Goal: Task Accomplishment & Management: Manage account settings

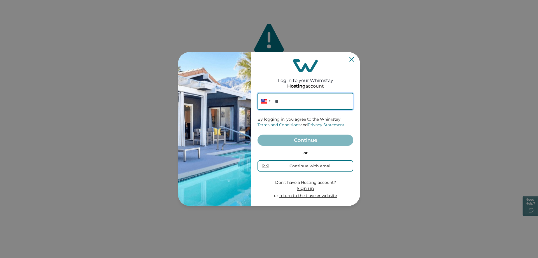
paste input "********"
click at [323, 106] on input "**********" at bounding box center [306, 101] width 96 height 17
type input "**********"
click at [312, 165] on div "Continue with email" at bounding box center [311, 166] width 42 height 4
click at [311, 103] on input at bounding box center [306, 101] width 96 height 17
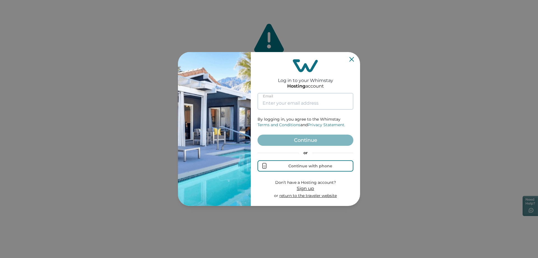
paste input "[EMAIL_ADDRESS][DOMAIN_NAME]"
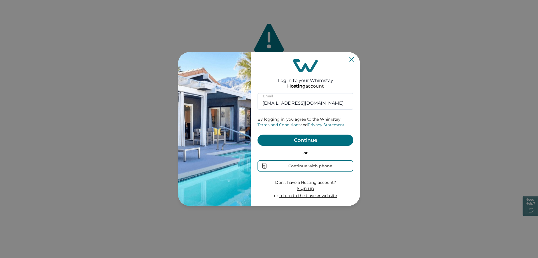
type input "[EMAIL_ADDRESS][DOMAIN_NAME]"
click at [303, 140] on button "Continue" at bounding box center [306, 140] width 96 height 11
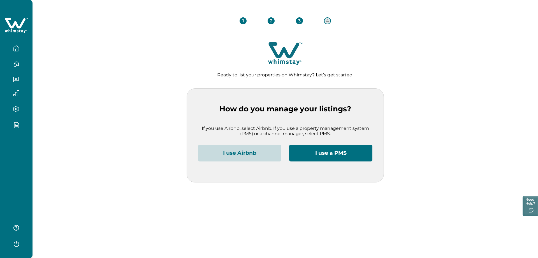
click at [250, 152] on button "I use Airbnb" at bounding box center [239, 153] width 83 height 17
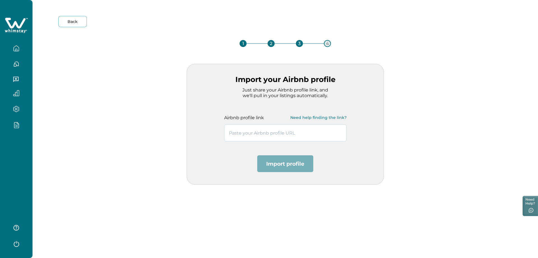
click at [288, 134] on input "text" at bounding box center [285, 133] width 122 height 17
paste input "https://www.airbnb.co.in/users/show/313460533"
type input "https://www.airbnb.co.in/users/show/313460533"
click at [298, 168] on button "Import profile" at bounding box center [285, 164] width 56 height 17
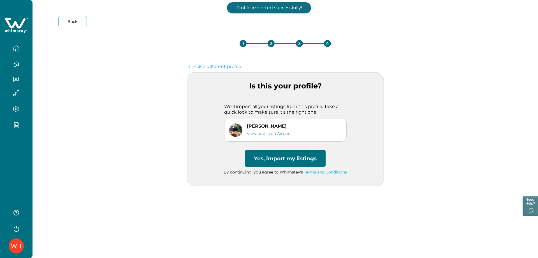
click at [299, 158] on button "Yes, import my listings" at bounding box center [285, 158] width 81 height 17
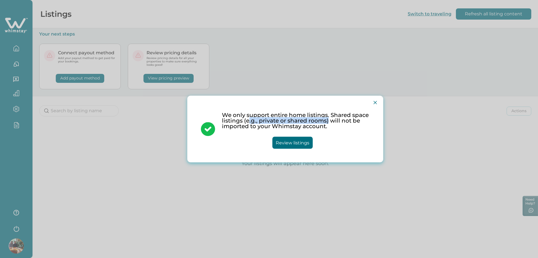
drag, startPoint x: 249, startPoint y: 121, endPoint x: 327, endPoint y: 121, distance: 78.2
click at [327, 121] on p "We only support entire home listings. Shared space listings (e.g., private or s…" at bounding box center [296, 120] width 148 height 17
click at [336, 122] on p "We only support entire home listings. Shared space listings (e.g., private or s…" at bounding box center [296, 120] width 148 height 17
click at [279, 143] on button "Review listings" at bounding box center [292, 143] width 40 height 12
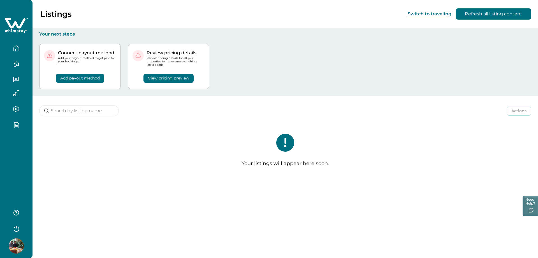
click at [19, 242] on img at bounding box center [16, 246] width 15 height 15
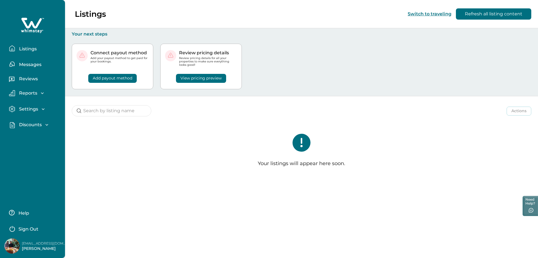
click at [33, 242] on p "rbobackendlb1334@yopmail.com" at bounding box center [44, 244] width 45 height 6
copy p "rbobackendlb1334@yopmail.com"
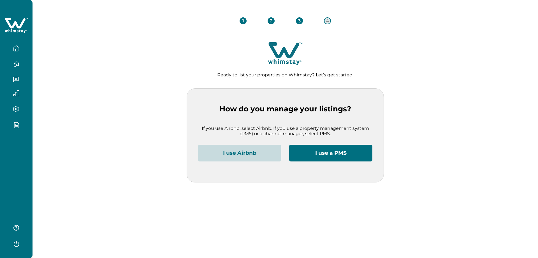
click at [248, 158] on button "I use Airbnb" at bounding box center [239, 153] width 83 height 17
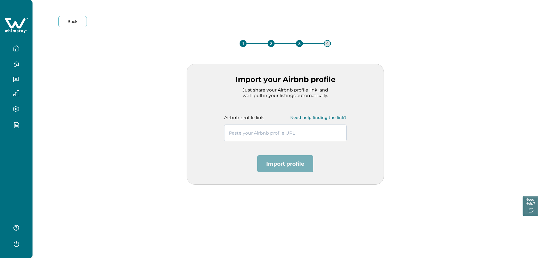
click at [271, 129] on input "text" at bounding box center [285, 133] width 122 height 17
paste input "https://www.airbnb.co.in/users/show/542830089"
type input "https://www.airbnb.co.in/users/show/542830089"
click at [296, 168] on button "Import profile" at bounding box center [285, 164] width 56 height 17
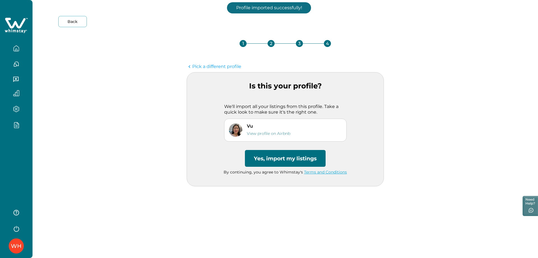
click at [278, 160] on button "Yes, import my listings" at bounding box center [285, 158] width 81 height 17
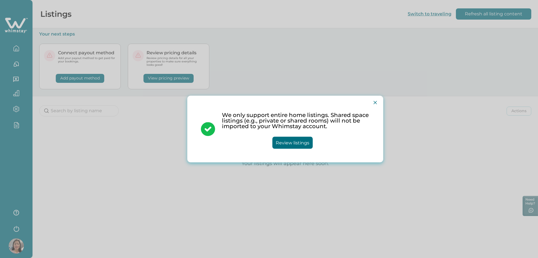
click at [302, 142] on button "Review listings" at bounding box center [292, 143] width 40 height 12
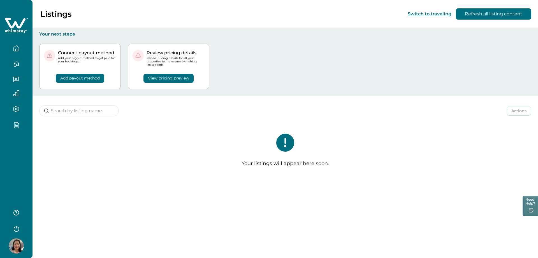
click at [15, 231] on icon "button" at bounding box center [16, 228] width 8 height 8
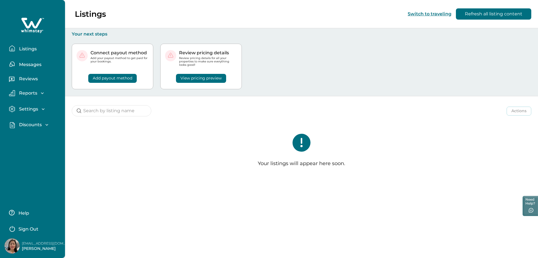
click at [27, 230] on p "Sign Out" at bounding box center [28, 230] width 20 height 6
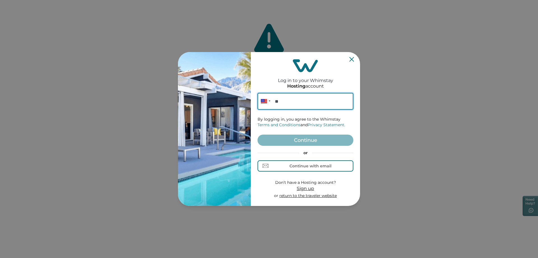
click at [294, 103] on input "**" at bounding box center [306, 101] width 96 height 17
paste input "********"
type input "**********"
click at [312, 169] on div "Continue with email" at bounding box center [306, 166] width 52 height 6
click at [306, 103] on input at bounding box center [306, 101] width 96 height 17
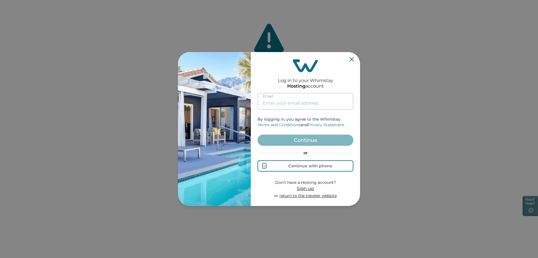
paste input "[EMAIL_ADDRESS][DOMAIN_NAME]"
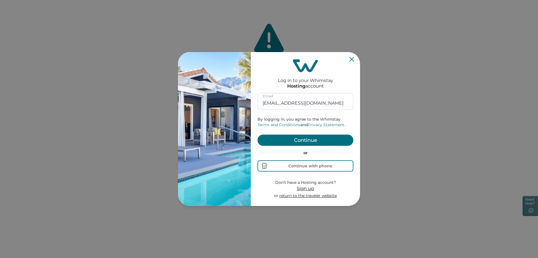
type input "[EMAIL_ADDRESS][DOMAIN_NAME]"
click at [310, 138] on button "Continue" at bounding box center [306, 140] width 96 height 11
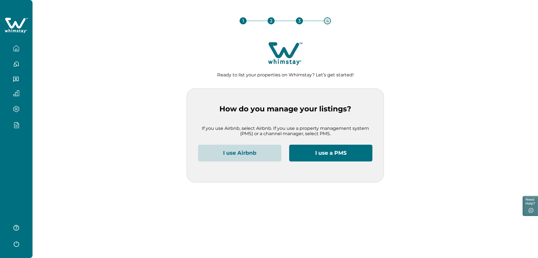
click at [240, 158] on button "I use Airbnb" at bounding box center [239, 153] width 83 height 17
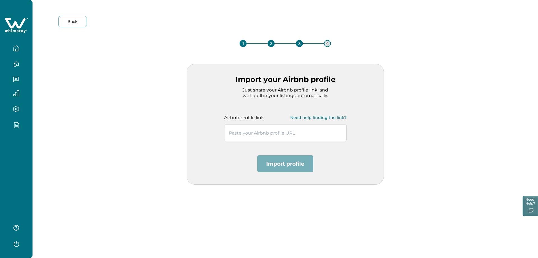
click at [253, 135] on input "text" at bounding box center [285, 133] width 122 height 17
paste input "https://www.airbnb.co.in/users/show/131995040"
type input "https://www.airbnb.co.in/users/show/131995040"
click at [291, 159] on button "Import profile" at bounding box center [285, 164] width 56 height 17
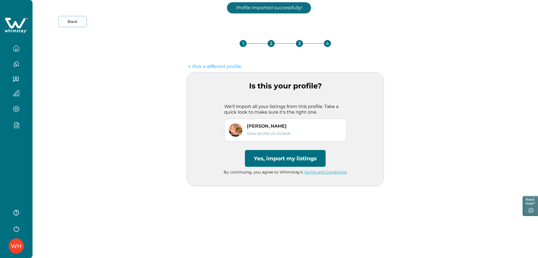
click at [291, 159] on button "Yes, import my listings" at bounding box center [285, 158] width 81 height 17
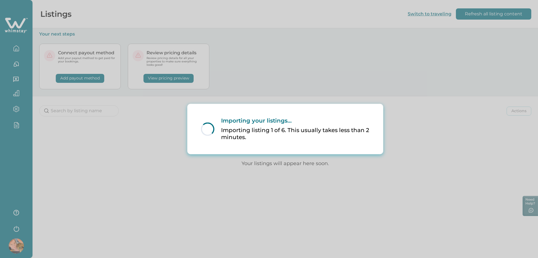
click at [439, 101] on div "Loading... Importing your listings... Importing listing 1 of 6. This usually ta…" at bounding box center [269, 129] width 538 height 258
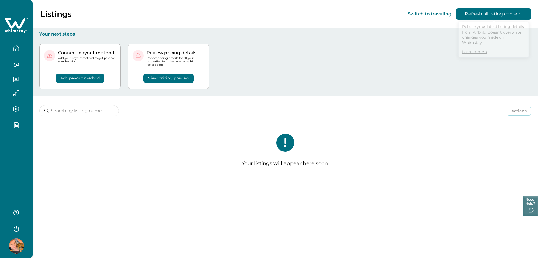
click at [473, 15] on button "Refresh all listing content" at bounding box center [493, 13] width 75 height 11
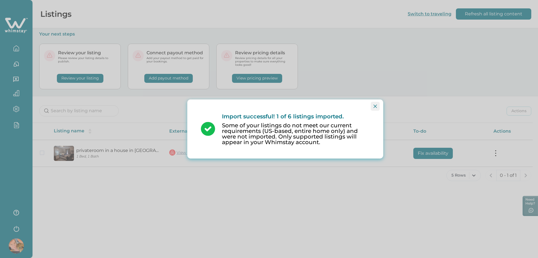
click at [378, 106] on button "Close" at bounding box center [375, 106] width 9 height 9
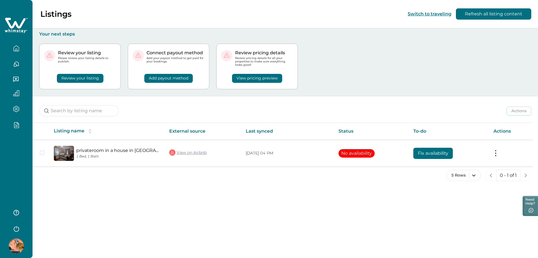
click at [18, 125] on icon "button" at bounding box center [16, 125] width 6 height 6
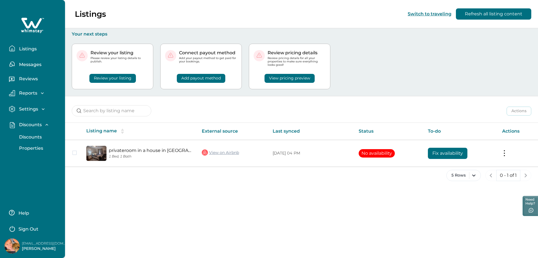
click at [34, 110] on p "Settings" at bounding box center [27, 110] width 21 height 6
click at [39, 96] on button "Reports" at bounding box center [35, 93] width 52 height 6
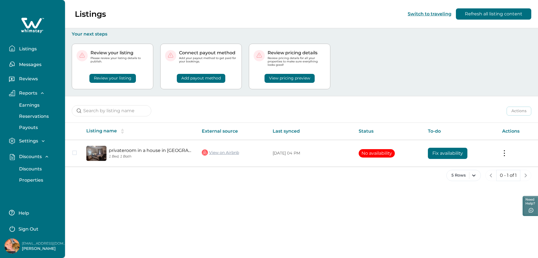
click at [39, 96] on button "Reports" at bounding box center [35, 93] width 52 height 6
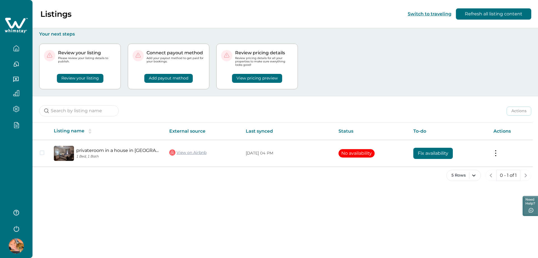
click at [146, 212] on div "Listings Switch to traveling Refresh all listing content Your next steps Review…" at bounding box center [286, 129] width 506 height 258
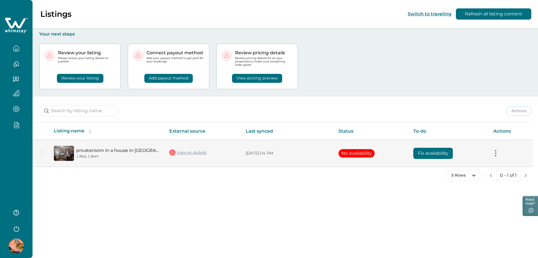
click at [443, 158] on button "Fix availability" at bounding box center [433, 153] width 40 height 11
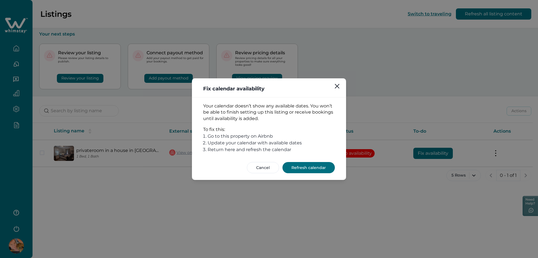
click at [311, 168] on button "Refresh calendar" at bounding box center [309, 167] width 52 height 11
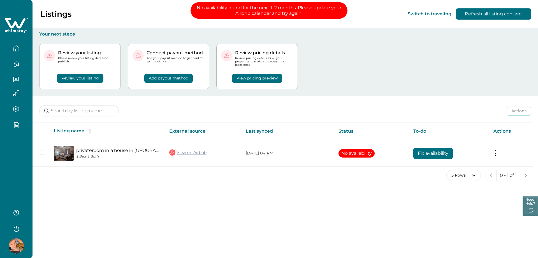
click at [15, 50] on icon "button" at bounding box center [16, 48] width 6 height 6
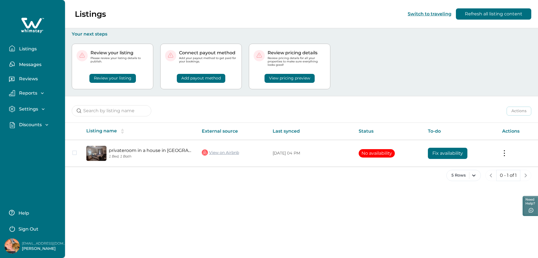
click at [32, 67] on button "Messages" at bounding box center [35, 64] width 52 height 11
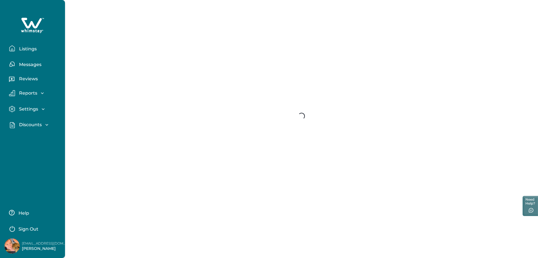
click at [34, 74] on div "Reviews" at bounding box center [32, 78] width 56 height 16
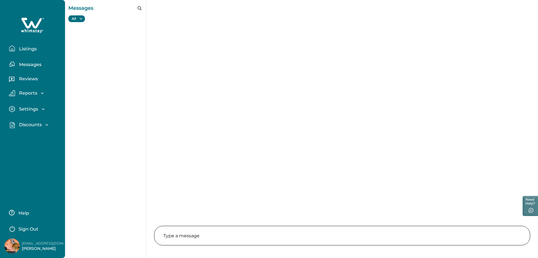
click at [31, 77] on p "Reviews" at bounding box center [27, 79] width 20 height 6
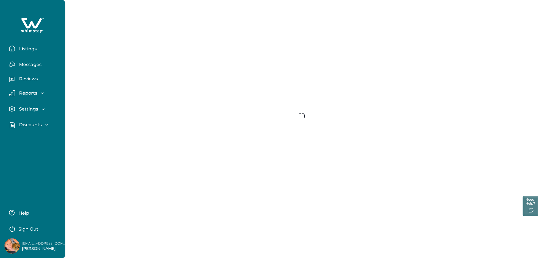
click at [36, 93] on p "Reports" at bounding box center [27, 94] width 20 height 6
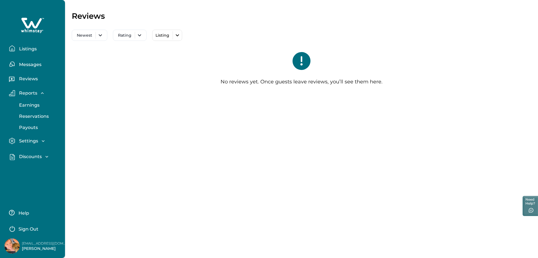
click at [39, 139] on div "Settings" at bounding box center [30, 141] width 31 height 6
click at [45, 153] on p "Profile details" at bounding box center [33, 154] width 33 height 6
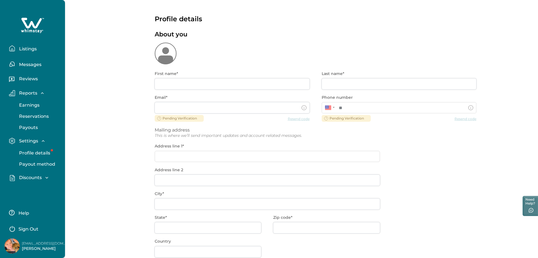
type input "MS"
type input "Dhoni"
type input "rbobackendlb1345@yopmail.com"
type input "Test"
type input "Ahmedabad"
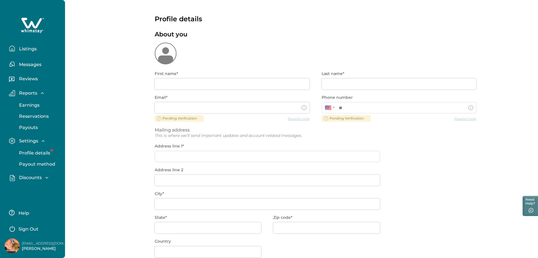
type input "GJ"
type input "380007"
type input "US"
type input "**********"
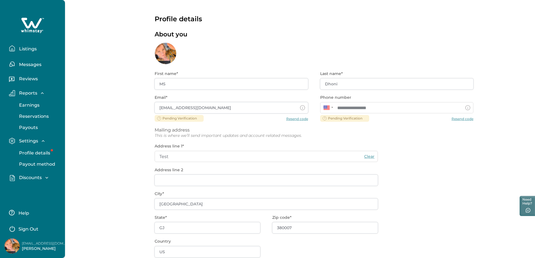
click at [45, 163] on p "Payout method" at bounding box center [36, 165] width 38 height 6
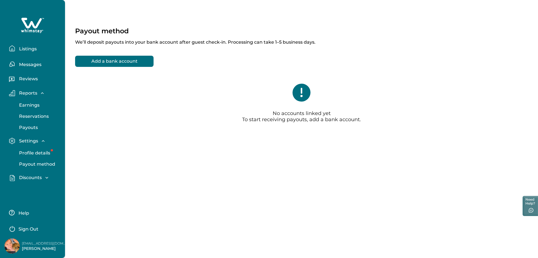
click at [41, 178] on p "Discounts" at bounding box center [29, 178] width 24 height 6
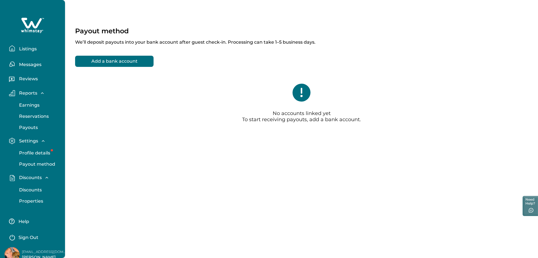
click at [33, 199] on p "Properties" at bounding box center [30, 202] width 26 height 6
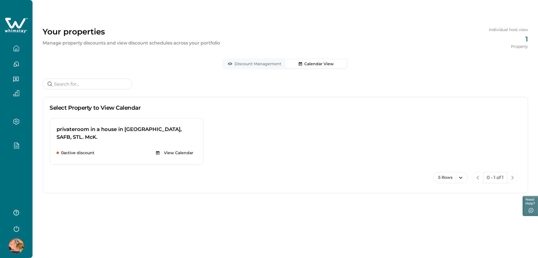
click at [339, 62] on button "Calendar View" at bounding box center [316, 63] width 62 height 9
click at [264, 62] on button "Discount Management" at bounding box center [255, 63] width 62 height 9
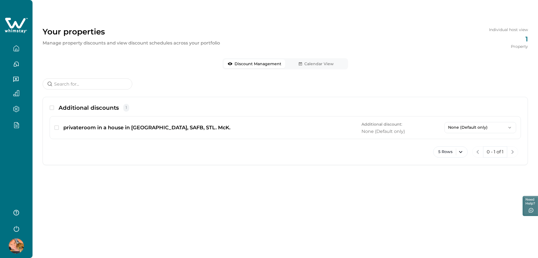
click at [13, 44] on button "button" at bounding box center [16, 48] width 24 height 11
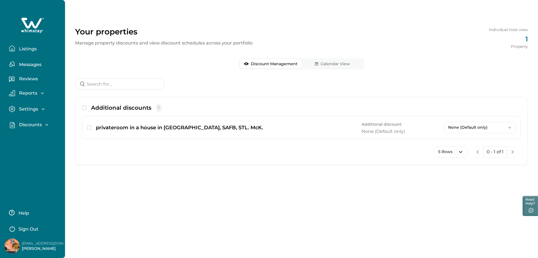
click at [44, 94] on icon "button" at bounding box center [43, 94] width 6 height 6
click at [44, 96] on icon "button" at bounding box center [43, 94] width 6 height 6
click at [38, 80] on p "Reviews" at bounding box center [27, 79] width 20 height 6
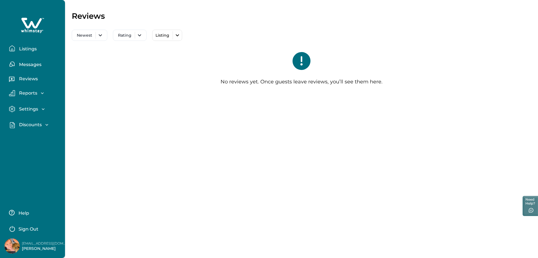
click at [40, 110] on icon "button" at bounding box center [43, 110] width 6 height 6
click at [38, 122] on p "Profile details" at bounding box center [33, 122] width 33 height 6
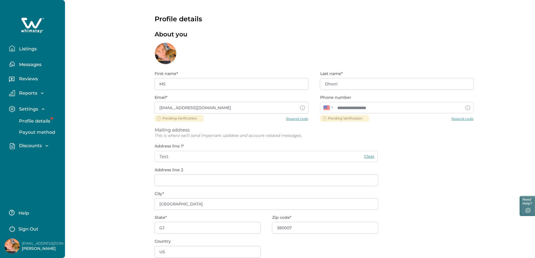
click at [44, 140] on div "Discounts Discounts Properties" at bounding box center [32, 146] width 56 height 16
click at [45, 134] on p "Payout method" at bounding box center [36, 133] width 38 height 6
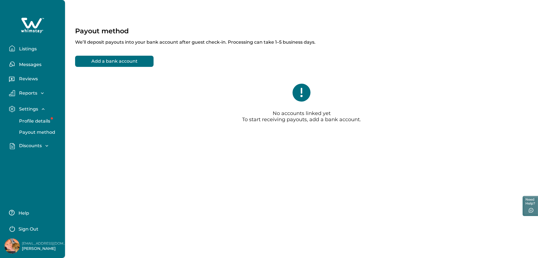
click at [41, 112] on div "Settings" at bounding box center [35, 111] width 52 height 10
click at [39, 109] on div "Settings" at bounding box center [30, 110] width 31 height 6
click at [39, 119] on div "Discounts Discounts Properties" at bounding box center [32, 125] width 56 height 16
click at [36, 122] on button "Discounts" at bounding box center [35, 125] width 52 height 6
click at [34, 136] on p "Discounts" at bounding box center [29, 138] width 24 height 6
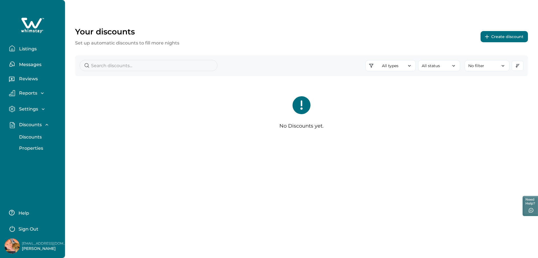
click at [45, 123] on icon "button" at bounding box center [47, 125] width 6 height 6
click at [28, 49] on p "Listings" at bounding box center [26, 49] width 19 height 6
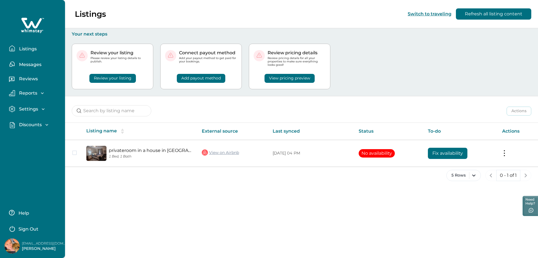
click at [187, 23] on div "Listings Switch to traveling Refresh all listing content" at bounding box center [269, 14] width 538 height 28
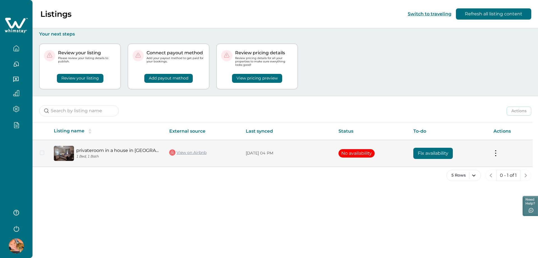
click at [496, 155] on button at bounding box center [496, 154] width 4 height 6
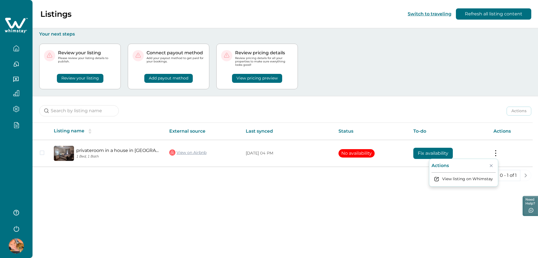
drag, startPoint x: 359, startPoint y: 196, endPoint x: 354, endPoint y: 193, distance: 6.2
click at [359, 197] on div "Listings Switch to traveling Refresh all listing content Your next steps Review…" at bounding box center [286, 129] width 506 height 258
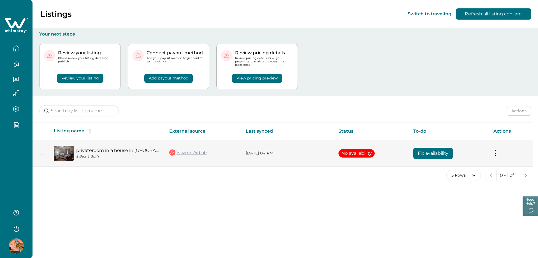
click at [107, 152] on link "privateroom in a house in Lebanon, SAFB, STL. McK." at bounding box center [118, 150] width 84 height 5
click at [432, 152] on button "Fix availability" at bounding box center [433, 153] width 40 height 11
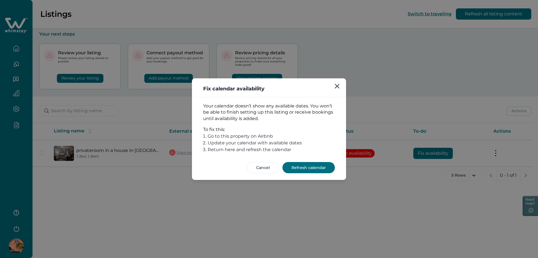
click at [306, 166] on button "Refresh calendar" at bounding box center [309, 167] width 52 height 11
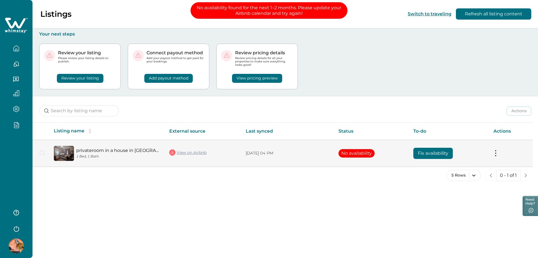
click at [355, 151] on button "No availability" at bounding box center [357, 153] width 36 height 8
click at [496, 152] on button at bounding box center [496, 154] width 4 height 6
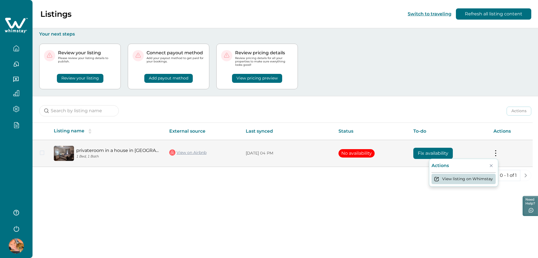
click at [464, 175] on button "View listing on Whimstay" at bounding box center [464, 179] width 64 height 10
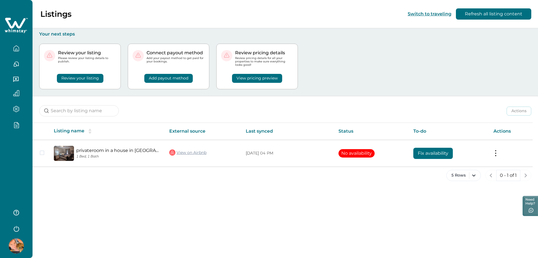
click at [72, 77] on button "Review your listing" at bounding box center [80, 78] width 47 height 9
click at [82, 78] on button "Review your listing" at bounding box center [80, 78] width 47 height 9
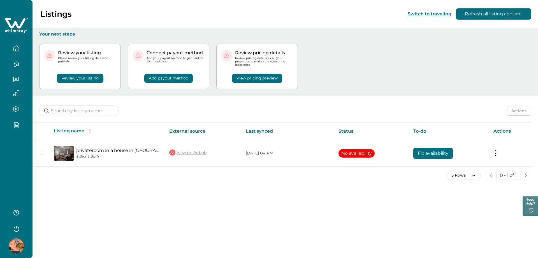
click at [82, 78] on button "Review your listing" at bounding box center [80, 78] width 47 height 9
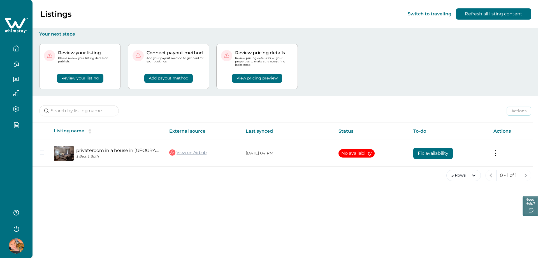
click at [82, 78] on button "Review your listing" at bounding box center [80, 78] width 47 height 9
click at [185, 207] on div "Listings Switch to traveling Refresh all listing content Your next steps Review…" at bounding box center [286, 129] width 506 height 258
click at [75, 76] on button "Review your listing" at bounding box center [80, 78] width 47 height 9
click at [171, 78] on button "Add payout method" at bounding box center [168, 78] width 48 height 9
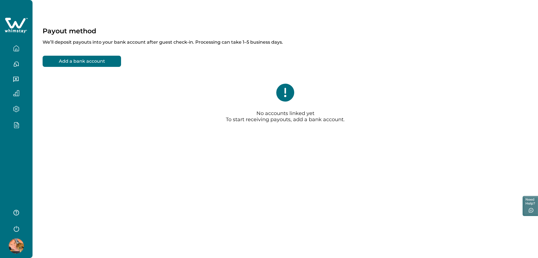
click at [16, 46] on icon "button" at bounding box center [16, 48] width 6 height 6
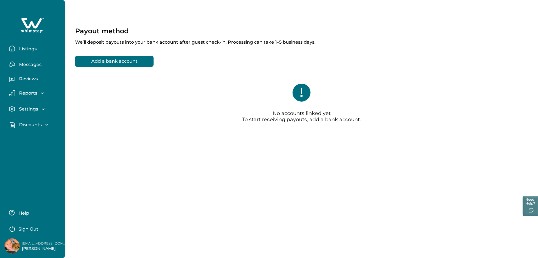
click at [31, 51] on p "Listings" at bounding box center [26, 49] width 19 height 6
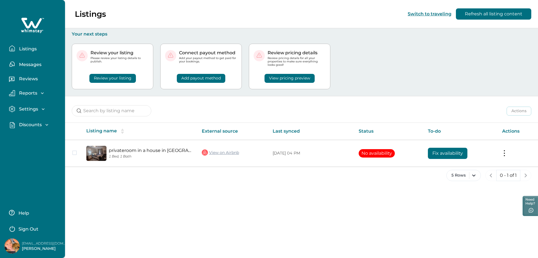
click at [137, 36] on p "Your next steps" at bounding box center [302, 34] width 460 height 6
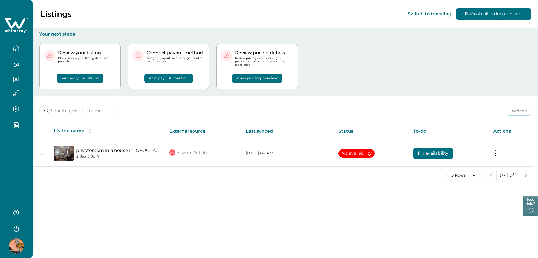
click at [86, 78] on button "Review your listing" at bounding box center [80, 78] width 47 height 9
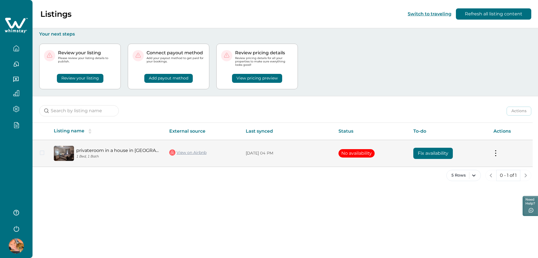
click at [357, 156] on button "No availability" at bounding box center [357, 153] width 36 height 8
click at [496, 154] on button at bounding box center [496, 154] width 4 height 6
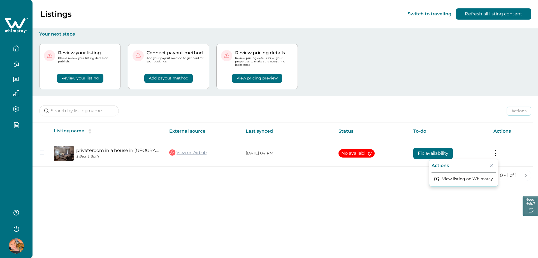
click at [517, 120] on div "Actions Actions Publish listing Unlist listing Listing name External source Las…" at bounding box center [286, 143] width 506 height 94
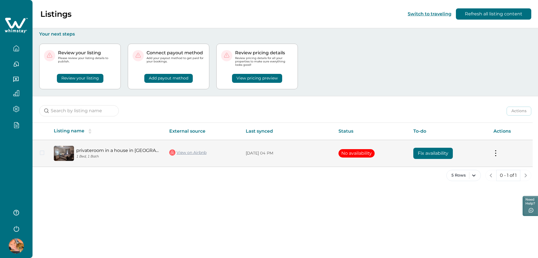
click at [41, 151] on span at bounding box center [42, 153] width 4 height 4
click at [349, 153] on button "No availability" at bounding box center [357, 153] width 36 height 8
click at [444, 155] on button "Fix availability" at bounding box center [433, 153] width 40 height 11
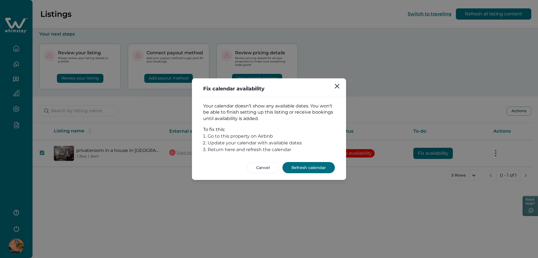
click at [308, 173] on button "Refresh calendar" at bounding box center [309, 167] width 52 height 11
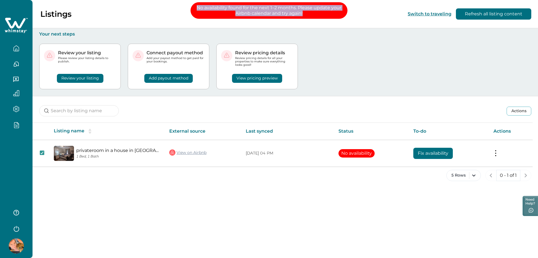
drag, startPoint x: 195, startPoint y: 8, endPoint x: 311, endPoint y: 16, distance: 116.0
click at [311, 16] on p "No availability found for the next 1–2 months. Please update your Airbnb calend…" at bounding box center [269, 10] width 157 height 17
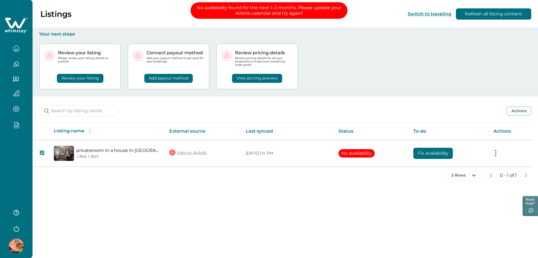
click at [311, 15] on p "No availability found for the next 1–2 months. Please update your Airbnb calend…" at bounding box center [269, 10] width 157 height 17
click at [413, 64] on div "Review your listing Please review your listing details to publish. Review your …" at bounding box center [285, 66] width 492 height 59
click at [480, 15] on button "Refresh all listing content" at bounding box center [493, 13] width 75 height 11
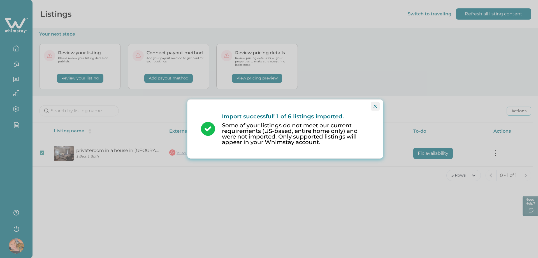
click at [375, 106] on icon "Close" at bounding box center [375, 106] width 3 height 3
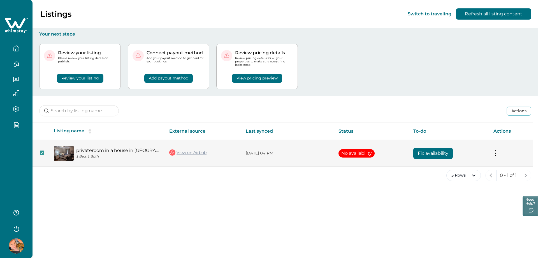
click at [355, 154] on button "No availability" at bounding box center [357, 153] width 36 height 8
click at [41, 153] on icon at bounding box center [41, 153] width 3 height 3
click at [271, 161] on td "10/07/2025, 04 PM" at bounding box center [287, 153] width 93 height 27
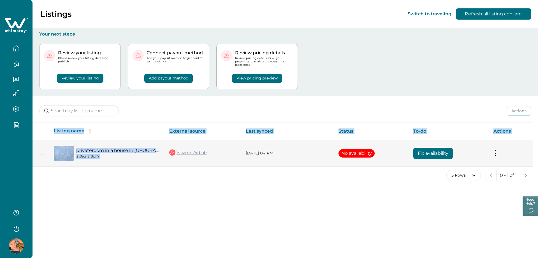
click at [271, 161] on td "10/07/2025, 04 PM" at bounding box center [287, 153] width 93 height 27
click at [272, 158] on td "10/07/2025, 04 PM" at bounding box center [287, 153] width 93 height 27
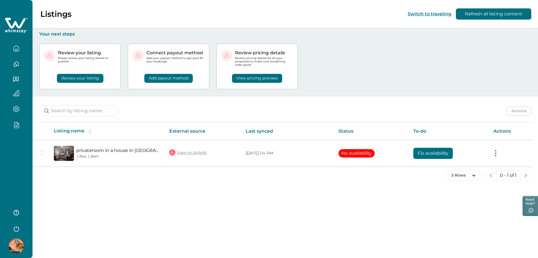
click at [288, 187] on div "5 Rows 0 - 1 of 1" at bounding box center [286, 180] width 506 height 20
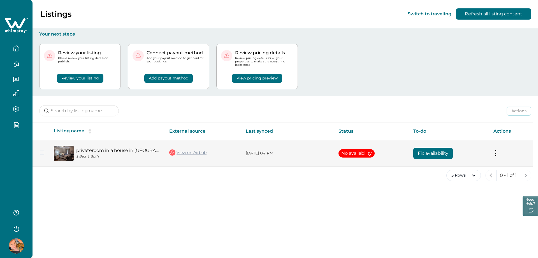
click at [265, 152] on p "10/07/2025, 04 PM" at bounding box center [288, 154] width 84 height 6
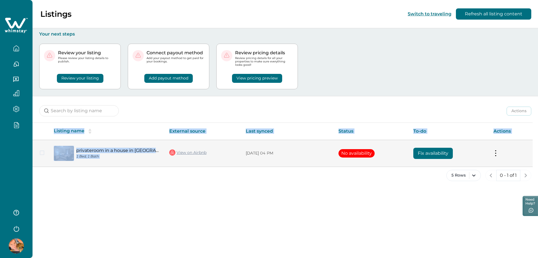
click at [265, 152] on p "10/07/2025, 04 PM" at bounding box center [288, 154] width 84 height 6
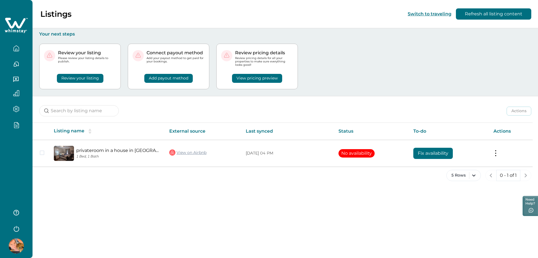
click at [283, 196] on div "Listings Switch to traveling Refresh all listing content Your next steps Review…" at bounding box center [286, 129] width 506 height 258
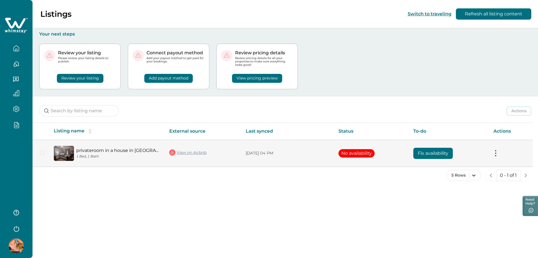
click at [194, 157] on td "View on Airbnb" at bounding box center [203, 153] width 77 height 27
click at [196, 153] on link "View on Airbnb" at bounding box center [187, 152] width 37 height 7
click at [437, 149] on button "Fix availability" at bounding box center [433, 153] width 40 height 11
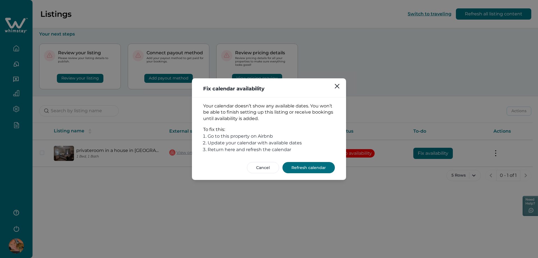
click at [307, 171] on button "Refresh calendar" at bounding box center [309, 167] width 52 height 11
click at [341, 85] on button "Close" at bounding box center [337, 86] width 11 height 11
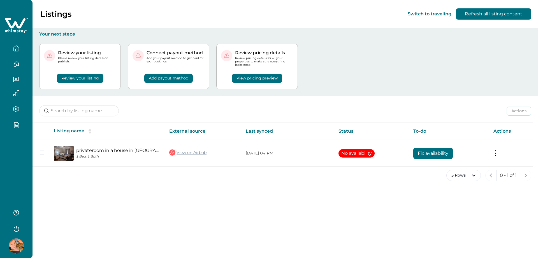
click at [194, 26] on div "Listings Switch to traveling Refresh all listing content" at bounding box center [269, 14] width 538 height 28
click at [395, 75] on div "Review your listing Please review your listing details to publish. Review your …" at bounding box center [285, 66] width 492 height 59
click at [17, 216] on button "button" at bounding box center [16, 212] width 22 height 11
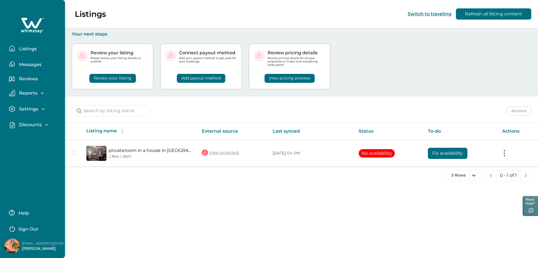
click at [34, 51] on p "Listings" at bounding box center [26, 49] width 19 height 6
click at [35, 69] on button "Messages" at bounding box center [35, 64] width 52 height 11
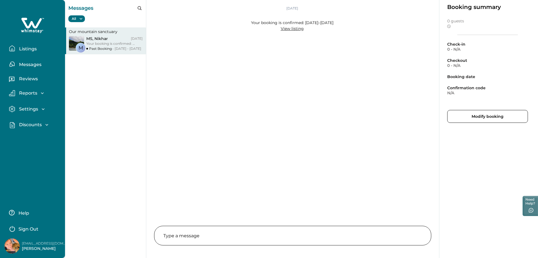
click at [36, 81] on p "Reviews" at bounding box center [27, 79] width 20 height 6
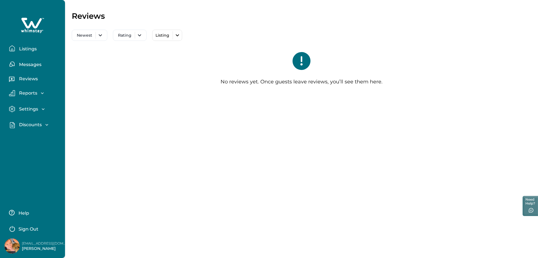
click at [41, 96] on icon "button" at bounding box center [43, 94] width 6 height 6
click at [28, 64] on p "Messages" at bounding box center [29, 65] width 24 height 6
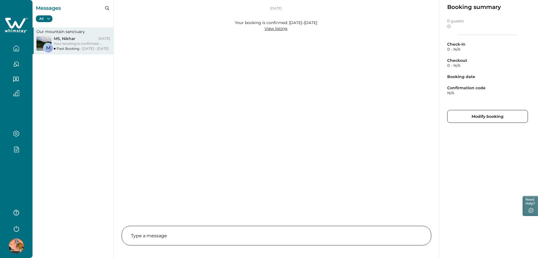
click at [277, 134] on div "Jun 19, 2025 Your booking is confirmed: Jul 20–21 View listing" at bounding box center [276, 110] width 325 height 221
click at [70, 39] on p "MS , Nikhar" at bounding box center [70, 38] width 33 height 5
click at [17, 47] on icon "button" at bounding box center [16, 48] width 6 height 6
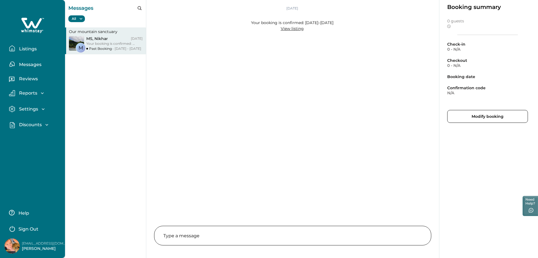
click at [41, 92] on icon "button" at bounding box center [43, 94] width 6 height 6
click at [33, 116] on p "Reservations" at bounding box center [32, 117] width 31 height 6
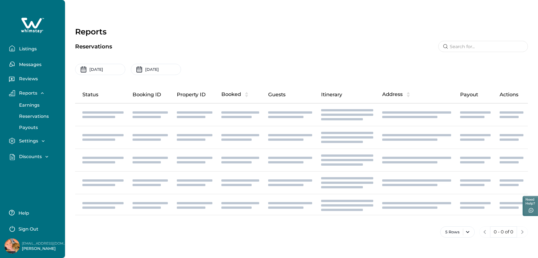
click at [35, 107] on p "Earnings" at bounding box center [28, 106] width 22 height 6
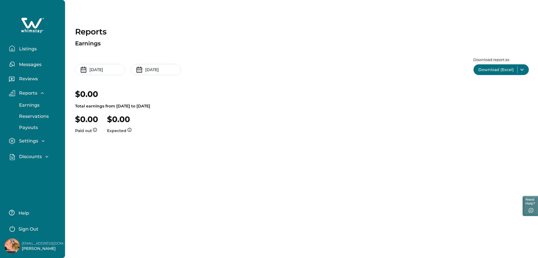
click at [33, 126] on p "Payouts" at bounding box center [27, 128] width 20 height 6
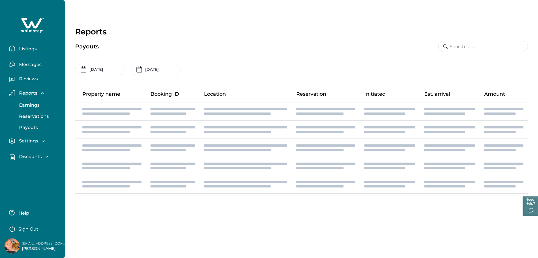
click at [33, 48] on p "Listings" at bounding box center [26, 49] width 19 height 6
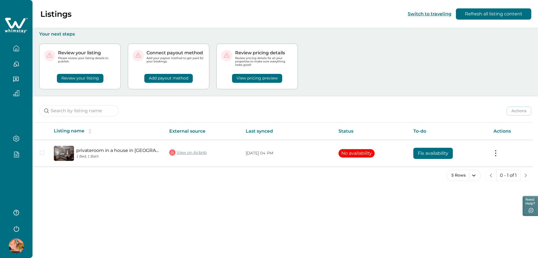
click at [245, 24] on div "Listings Switch to traveling Refresh all listing content" at bounding box center [269, 14] width 538 height 28
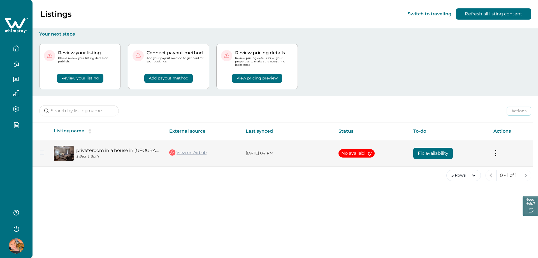
click at [497, 155] on button at bounding box center [496, 154] width 4 height 6
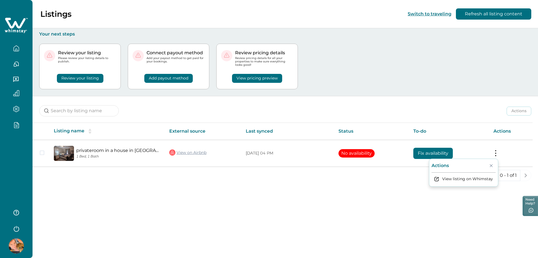
click at [489, 101] on div "Actions Actions Publish listing Unlist listing" at bounding box center [286, 106] width 506 height 21
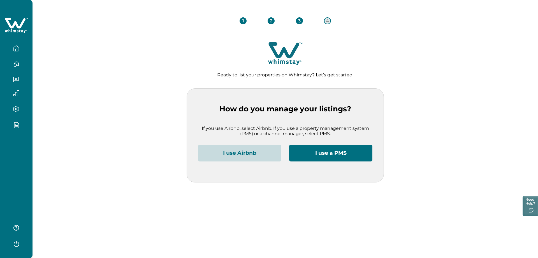
click at [354, 132] on p "If you use Airbnb, select Airbnb. If you use a property management system (PMS)…" at bounding box center [285, 131] width 174 height 11
click at [17, 242] on icon "button" at bounding box center [16, 244] width 8 height 8
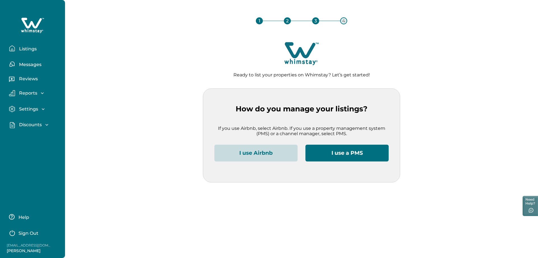
click at [33, 235] on p "Sign Out" at bounding box center [28, 234] width 20 height 6
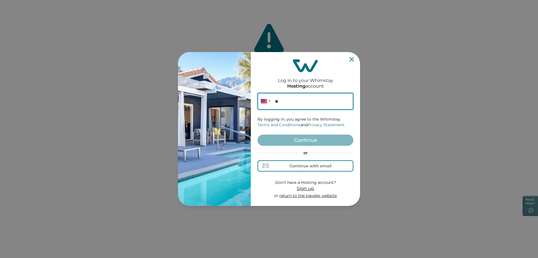
click at [300, 101] on input "**" at bounding box center [306, 101] width 96 height 17
click at [305, 96] on input "*******" at bounding box center [306, 101] width 96 height 17
click at [300, 101] on input "*******" at bounding box center [306, 101] width 96 height 17
paste input "**********"
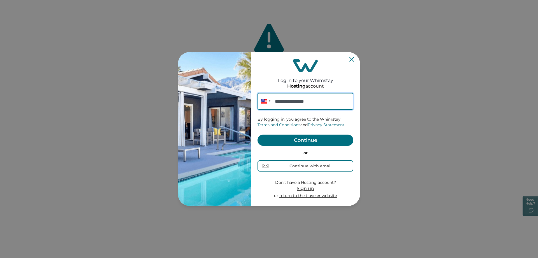
type input "**********"
click at [311, 139] on button "Continue" at bounding box center [306, 140] width 96 height 11
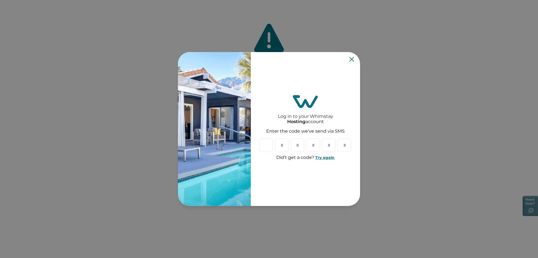
paste input "*"
type input "*"
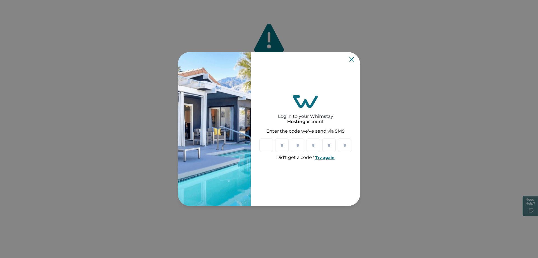
type input "*"
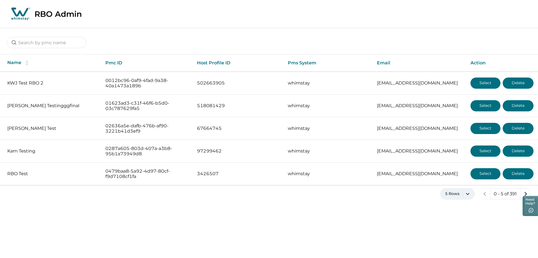
click at [465, 195] on button "5 Rows" at bounding box center [457, 194] width 34 height 11
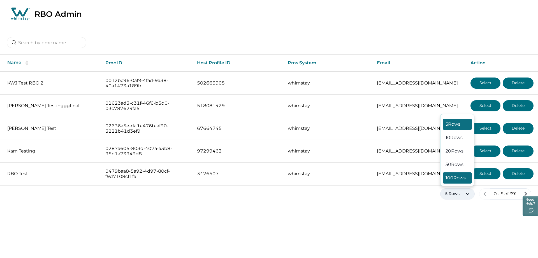
click at [457, 177] on button "100 Rows" at bounding box center [457, 178] width 29 height 11
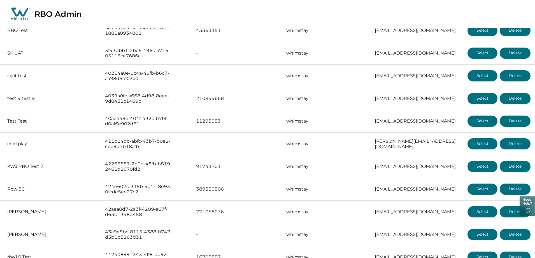
scroll to position [2107, 0]
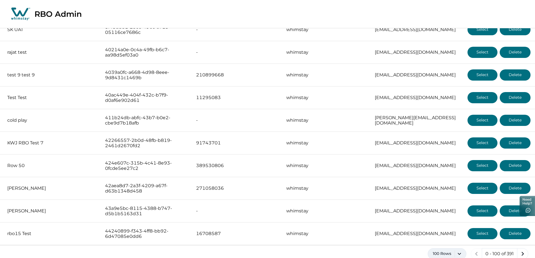
click at [446, 249] on button "100 Rows" at bounding box center [447, 254] width 39 height 11
click at [439, 179] on button "5 Rows" at bounding box center [448, 184] width 34 height 11
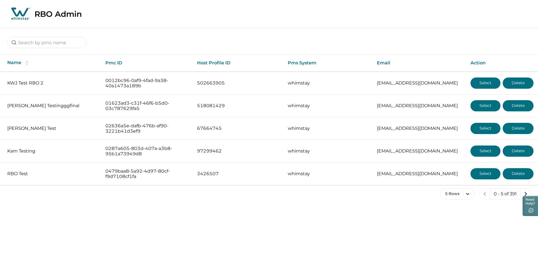
click at [334, 200] on div "5 Rows 0 - 5 of 391" at bounding box center [269, 199] width 538 height 20
click at [55, 43] on input at bounding box center [47, 42] width 80 height 11
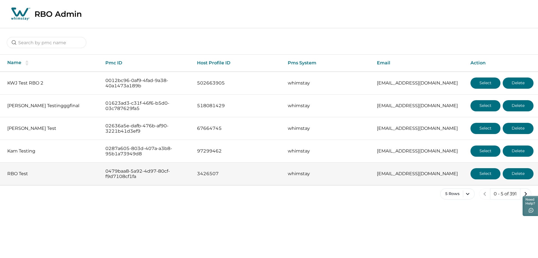
click at [16, 174] on p "RBO Test" at bounding box center [51, 174] width 89 height 6
click at [486, 173] on button "Select" at bounding box center [486, 173] width 30 height 11
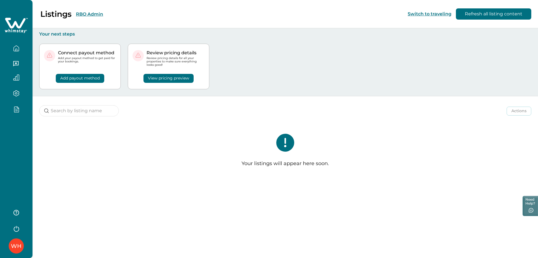
click at [83, 14] on button "RBO Admin" at bounding box center [89, 13] width 27 height 5
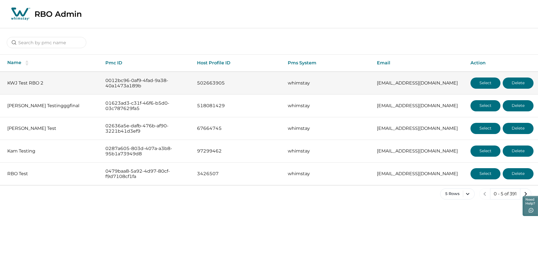
click at [485, 83] on button "Select" at bounding box center [486, 83] width 30 height 11
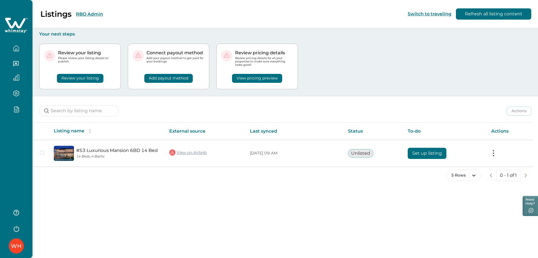
click at [97, 15] on button "RBO Admin" at bounding box center [89, 13] width 27 height 5
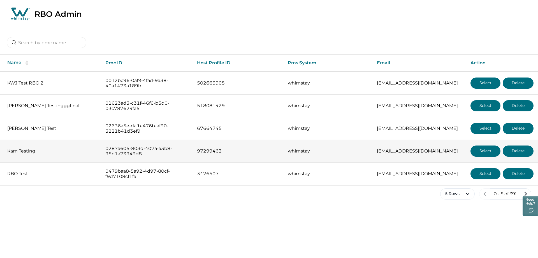
click at [490, 149] on button "Select" at bounding box center [486, 151] width 30 height 11
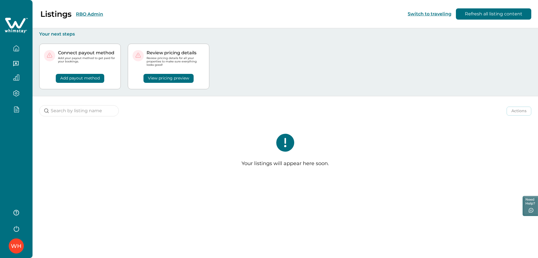
click at [97, 17] on div "Listings RBO Admin" at bounding box center [55, 14] width 96 height 10
click at [98, 15] on button "RBO Admin" at bounding box center [89, 13] width 27 height 5
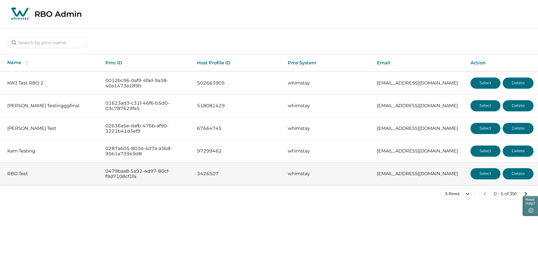
click at [477, 177] on button "Select" at bounding box center [486, 173] width 30 height 11
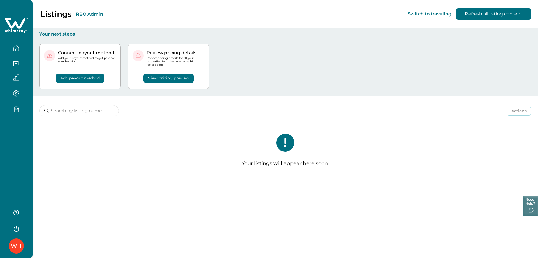
click at [478, 14] on button "Refresh all listing content" at bounding box center [493, 13] width 75 height 11
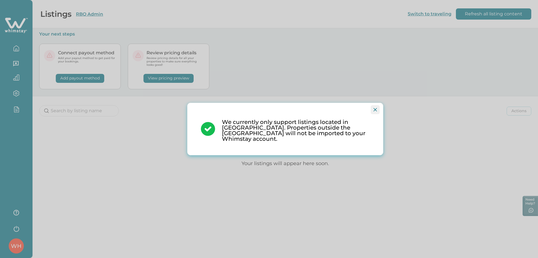
click at [377, 113] on button "Close" at bounding box center [375, 109] width 9 height 9
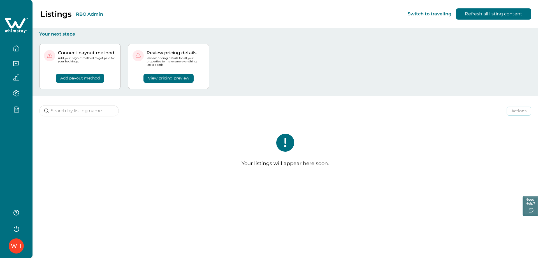
click at [330, 100] on div "Actions Actions Publish listing Unlist listing" at bounding box center [286, 106] width 506 height 21
click at [85, 15] on button "RBO Admin" at bounding box center [89, 13] width 27 height 5
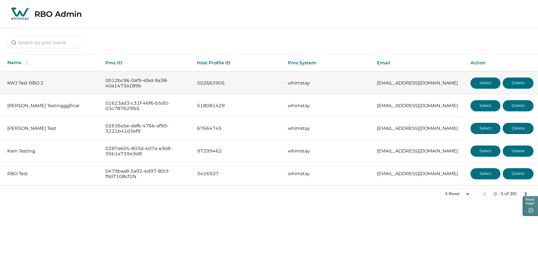
click at [480, 82] on button "Select" at bounding box center [486, 83] width 30 height 11
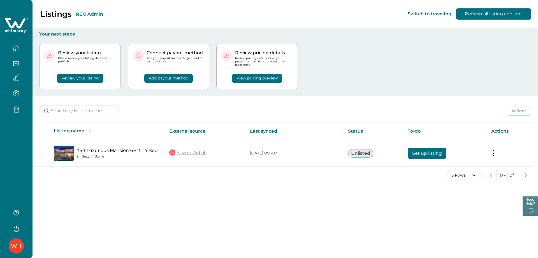
click at [93, 15] on button "RBO Admin" at bounding box center [89, 13] width 27 height 5
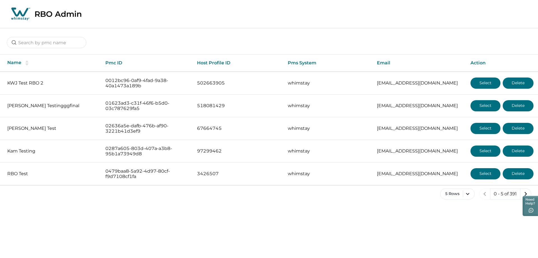
click at [233, 52] on div "Name Pmc ID Host Profile ID Pms System Email Action KWJ Test RBO 2 0012bc96-0af…" at bounding box center [269, 118] width 538 height 181
click at [207, 43] on div at bounding box center [269, 38] width 538 height 21
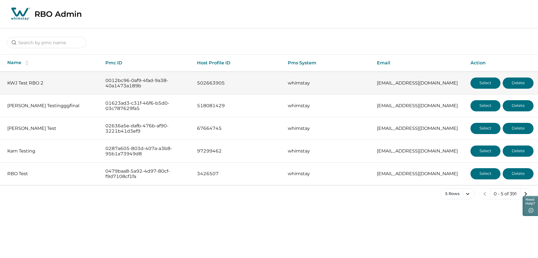
click at [262, 83] on button "Select" at bounding box center [486, 83] width 30 height 11
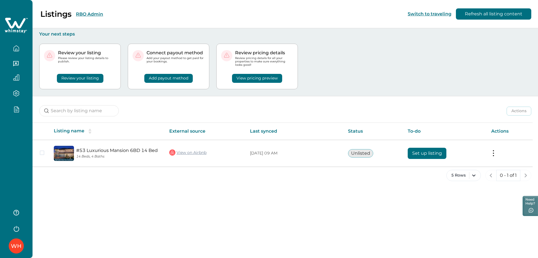
click at [91, 15] on button "RBO Admin" at bounding box center [89, 13] width 27 height 5
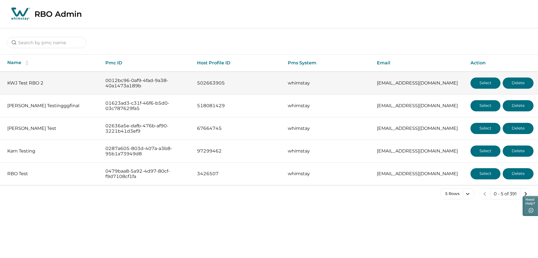
click at [262, 85] on button "Select" at bounding box center [486, 83] width 30 height 11
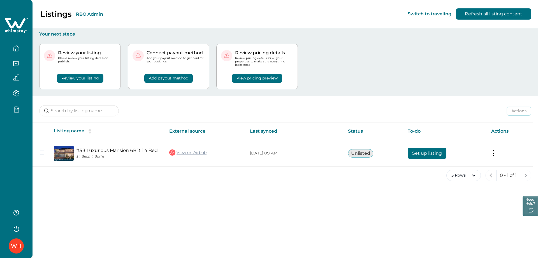
click at [98, 14] on button "RBO Admin" at bounding box center [89, 13] width 27 height 5
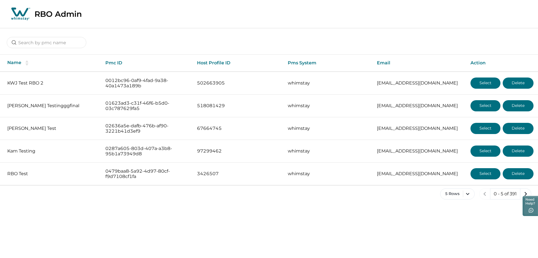
click at [150, 34] on div at bounding box center [269, 38] width 538 height 21
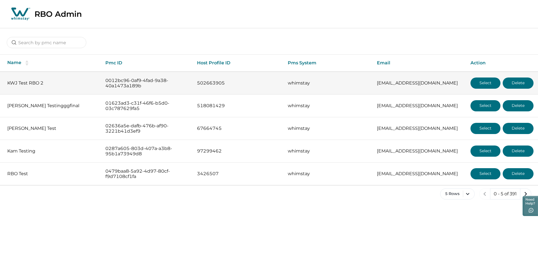
click at [262, 84] on button "Select" at bounding box center [486, 83] width 30 height 11
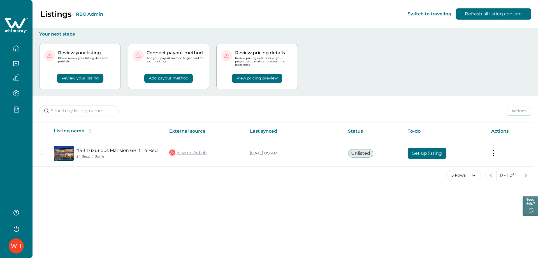
click at [81, 75] on button "Review your listing" at bounding box center [80, 78] width 47 height 9
click at [253, 77] on button "View pricing preview" at bounding box center [257, 78] width 50 height 9
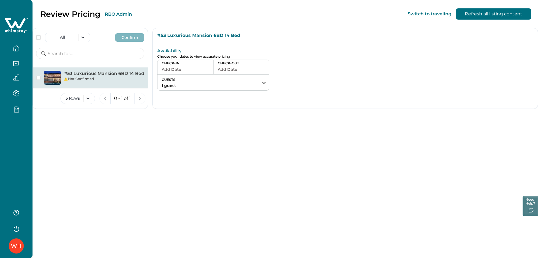
click at [114, 13] on button "RBO Admin" at bounding box center [118, 13] width 27 height 5
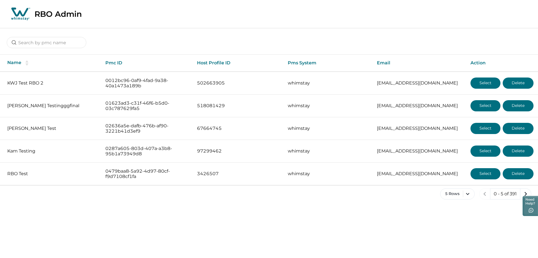
click at [262, 54] on div "Name Pmc ID Host Profile ID Pms System Email Action KWJ Test RBO 2 0012bc96-0af…" at bounding box center [269, 119] width 538 height 131
click at [221, 38] on div at bounding box center [269, 38] width 538 height 21
click at [262, 36] on div at bounding box center [269, 38] width 538 height 21
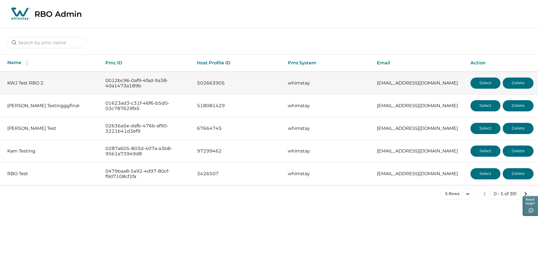
click at [262, 83] on button "Select" at bounding box center [486, 83] width 30 height 11
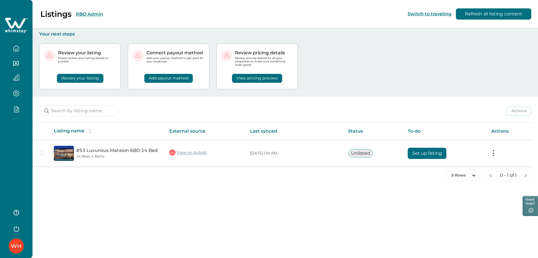
click at [92, 14] on button "RBO Admin" at bounding box center [89, 13] width 27 height 5
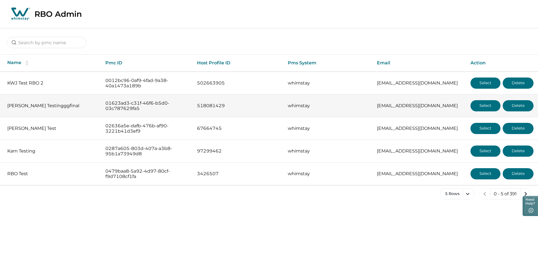
click at [262, 102] on button "Select" at bounding box center [486, 105] width 30 height 11
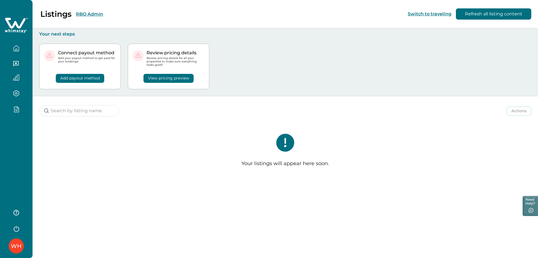
click at [262, 14] on button "Switch to traveling" at bounding box center [430, 13] width 44 height 5
click at [93, 12] on button "RBO Admin" at bounding box center [89, 13] width 27 height 5
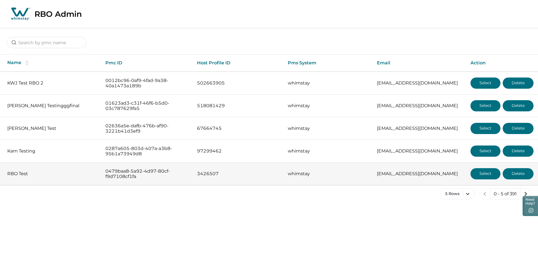
click at [478, 172] on button "Select" at bounding box center [486, 173] width 30 height 11
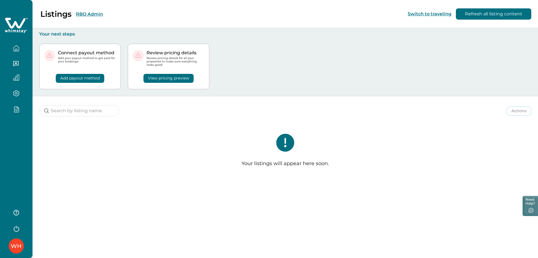
click at [81, 14] on button "RBO Admin" at bounding box center [89, 13] width 27 height 5
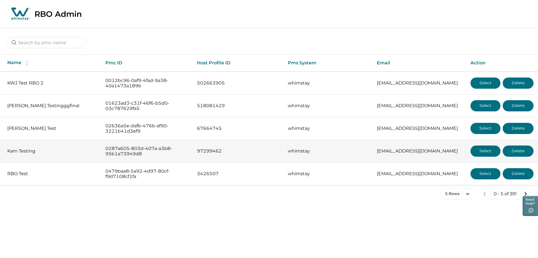
click at [484, 149] on button "Select" at bounding box center [486, 151] width 30 height 11
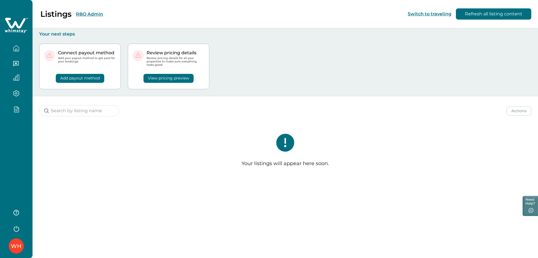
click at [88, 14] on button "RBO Admin" at bounding box center [89, 13] width 27 height 5
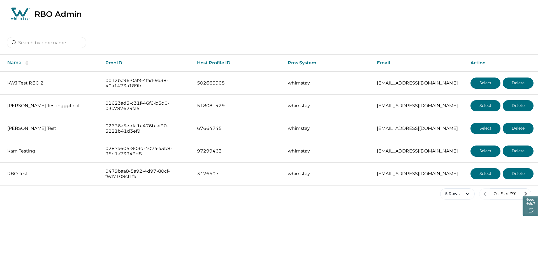
click at [525, 192] on icon "next page" at bounding box center [526, 194] width 8 height 8
drag, startPoint x: 526, startPoint y: 199, endPoint x: 533, endPoint y: 233, distance: 34.7
click at [533, 209] on html "Skip to Content RBO Admin Name Pmc ID Host Profile ID Pms System Email Action […" at bounding box center [269, 104] width 538 height 209
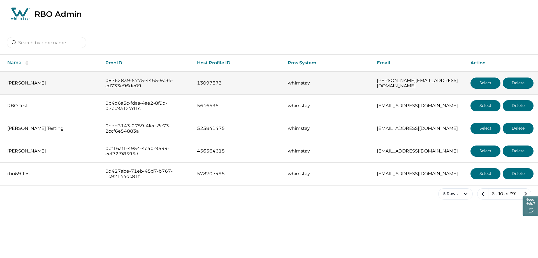
click at [483, 83] on button "Select" at bounding box center [486, 83] width 30 height 11
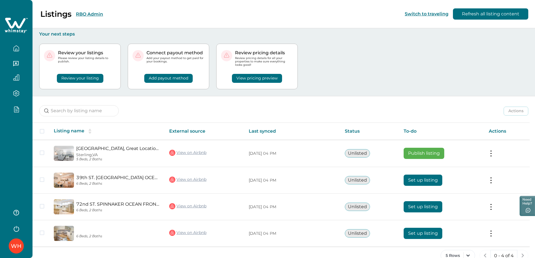
click at [94, 15] on button "RBO Admin" at bounding box center [89, 13] width 27 height 5
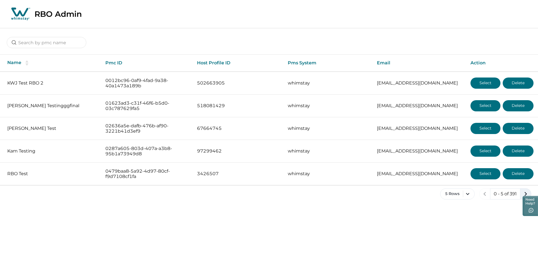
click at [528, 192] on icon "next page" at bounding box center [526, 194] width 8 height 8
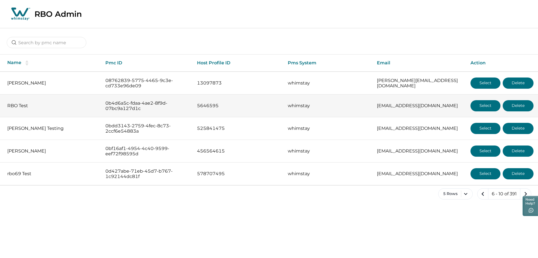
click at [481, 104] on button "Select" at bounding box center [486, 105] width 30 height 11
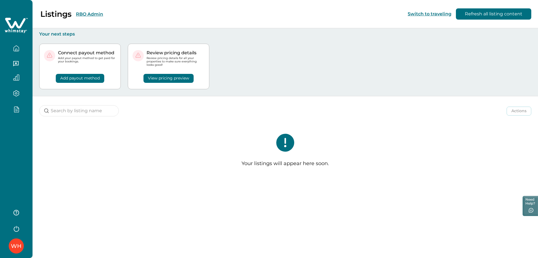
click at [92, 12] on button "RBO Admin" at bounding box center [89, 13] width 27 height 5
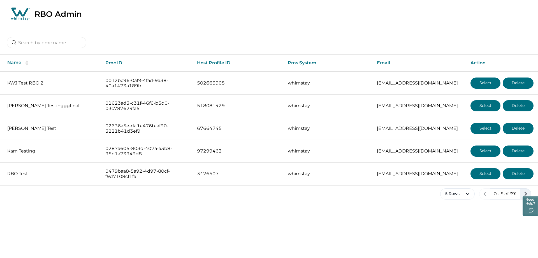
click at [524, 190] on icon "next page" at bounding box center [526, 194] width 8 height 8
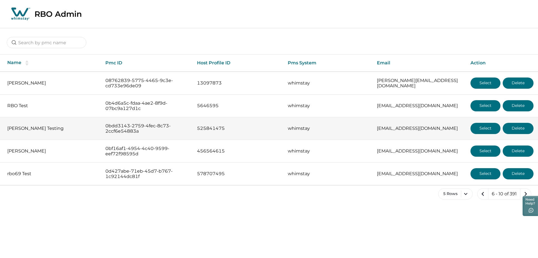
click at [484, 131] on button "Select" at bounding box center [486, 128] width 30 height 11
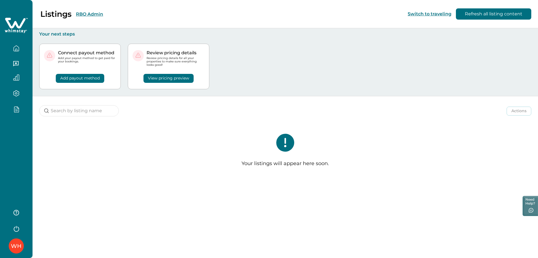
click at [102, 14] on button "RBO Admin" at bounding box center [89, 13] width 27 height 5
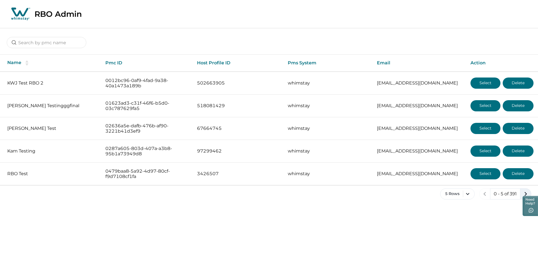
click at [527, 191] on icon "next page" at bounding box center [526, 194] width 8 height 8
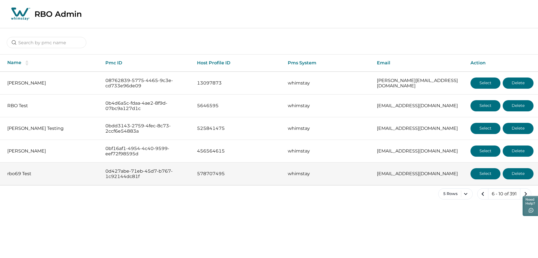
click at [487, 171] on button "Select" at bounding box center [486, 173] width 30 height 11
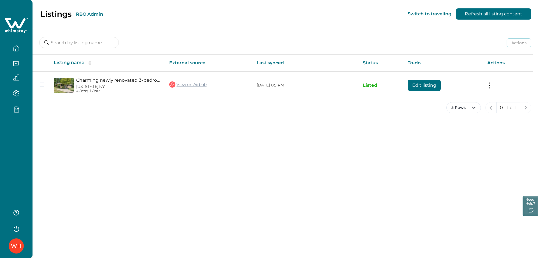
click at [98, 14] on button "RBO Admin" at bounding box center [89, 13] width 27 height 5
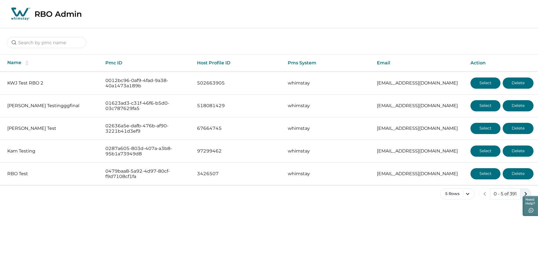
click at [525, 192] on icon "next page" at bounding box center [526, 194] width 8 height 8
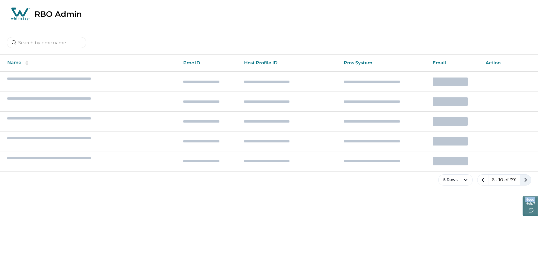
click at [525, 192] on div "5 Rows 6 - 10 of 391" at bounding box center [269, 185] width 538 height 20
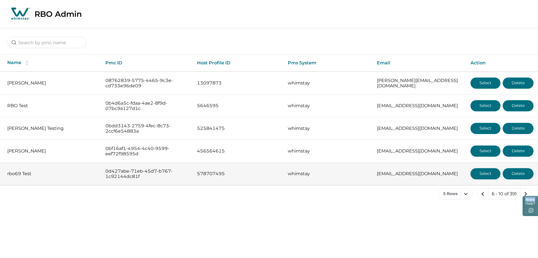
click at [482, 172] on button "Select" at bounding box center [486, 173] width 30 height 11
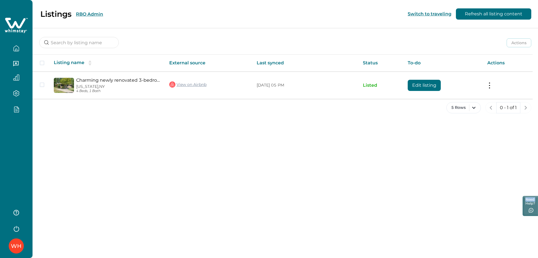
click at [91, 16] on button "RBO Admin" at bounding box center [89, 13] width 27 height 5
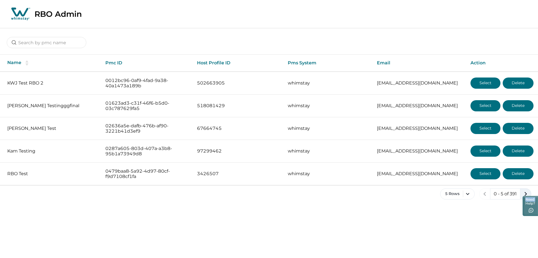
click at [525, 190] on icon "next page" at bounding box center [526, 194] width 8 height 8
click at [528, 190] on icon "next page" at bounding box center [526, 194] width 8 height 8
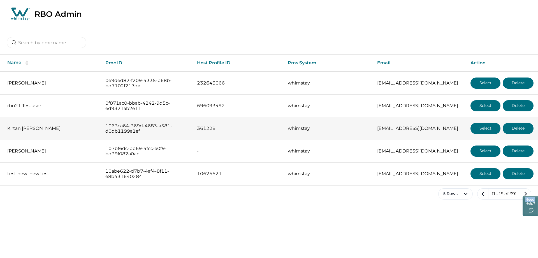
click at [478, 129] on button "Select" at bounding box center [486, 128] width 30 height 11
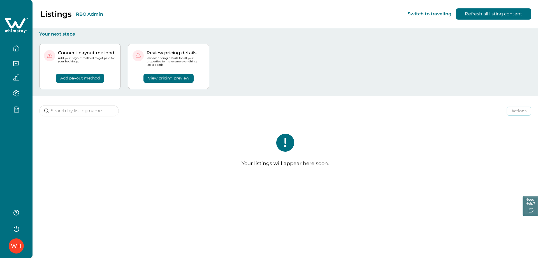
click at [94, 11] on div "Listings RBO Admin" at bounding box center [55, 14] width 96 height 10
click at [91, 12] on button "RBO Admin" at bounding box center [89, 13] width 27 height 5
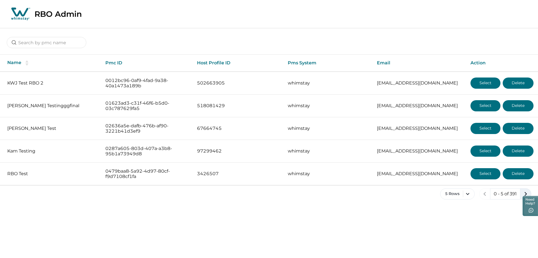
click at [524, 191] on icon "next page" at bounding box center [526, 194] width 8 height 8
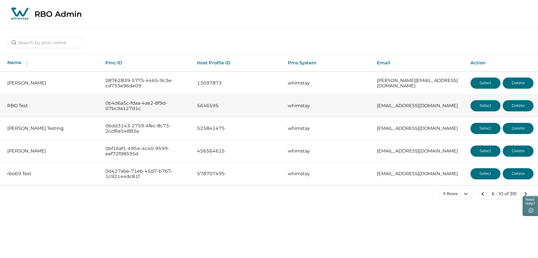
click at [481, 103] on button "Select" at bounding box center [486, 105] width 30 height 11
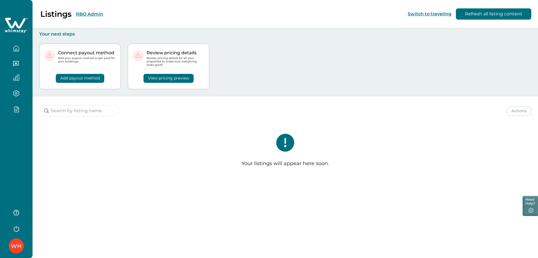
click at [87, 13] on button "RBO Admin" at bounding box center [89, 13] width 27 height 5
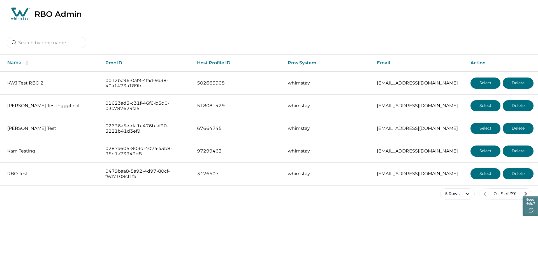
click at [526, 186] on div "Name Pmc ID Host Profile ID Pms System Email Action KWJ Test RBO 2 0012bc96-0af…" at bounding box center [269, 118] width 538 height 181
click at [526, 189] on button "next page" at bounding box center [525, 194] width 11 height 11
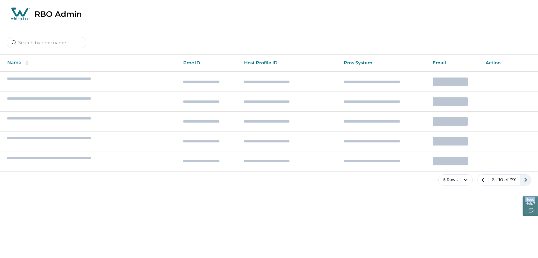
click at [526, 189] on div "5 Rows 6 - 10 of 391" at bounding box center [269, 185] width 538 height 20
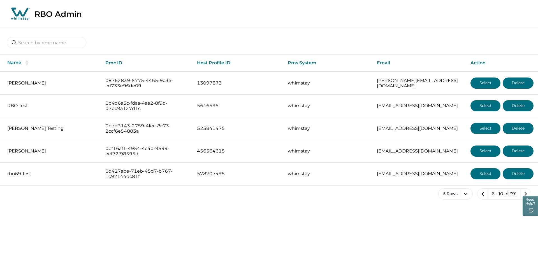
click at [526, 187] on div "Name Pmc ID Host Profile ID Pms System Email Action [PERSON_NAME] 08762839-5775…" at bounding box center [269, 118] width 538 height 181
click at [525, 191] on icon "next page" at bounding box center [526, 194] width 8 height 8
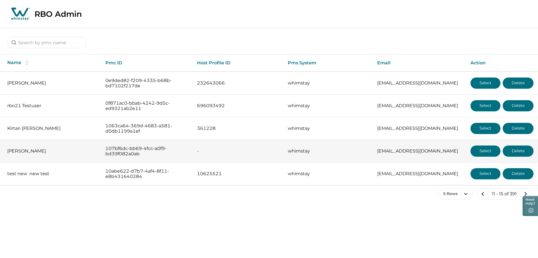
click at [489, 154] on button "Select" at bounding box center [486, 151] width 30 height 11
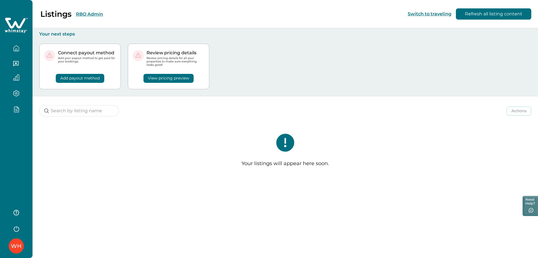
click at [426, 15] on button "Switch to traveling" at bounding box center [430, 13] width 44 height 5
click at [88, 15] on button "RBO Admin" at bounding box center [89, 13] width 27 height 5
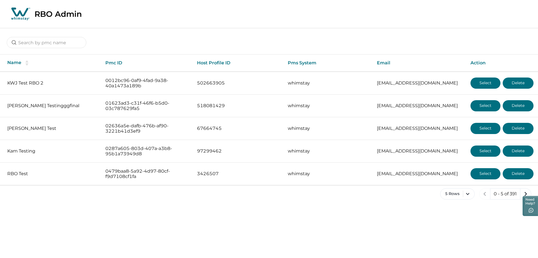
click at [69, 18] on p "RBO Admin" at bounding box center [57, 14] width 47 height 10
click at [15, 11] on icon at bounding box center [20, 14] width 21 height 14
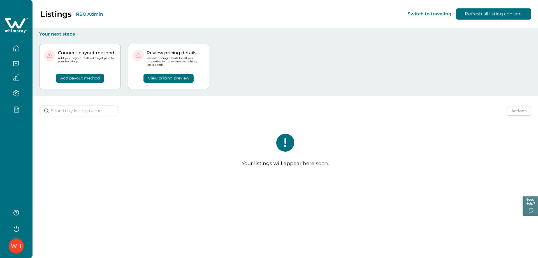
click at [17, 231] on icon "button" at bounding box center [16, 228] width 8 height 8
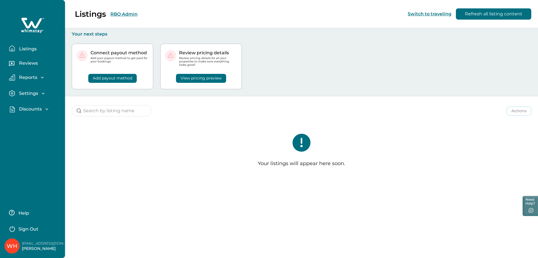
click at [32, 231] on p "Sign Out" at bounding box center [28, 230] width 20 height 6
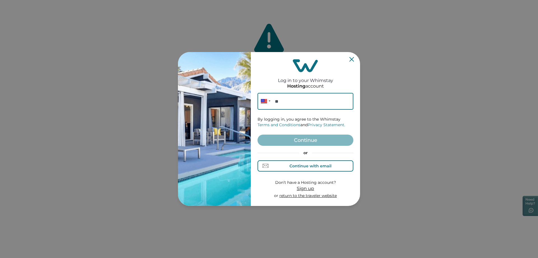
click at [297, 164] on div "Continue with email" at bounding box center [311, 166] width 42 height 4
click at [300, 105] on input at bounding box center [306, 101] width 96 height 17
paste input "[EMAIL_ADDRESS][DOMAIN_NAME]"
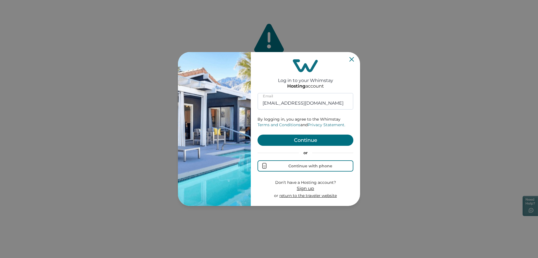
type input "[EMAIL_ADDRESS][DOMAIN_NAME]"
click at [309, 139] on button "Continue" at bounding box center [306, 140] width 96 height 11
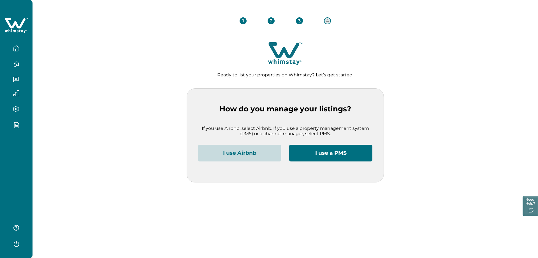
click at [259, 155] on button "I use Airbnb" at bounding box center [239, 153] width 83 height 17
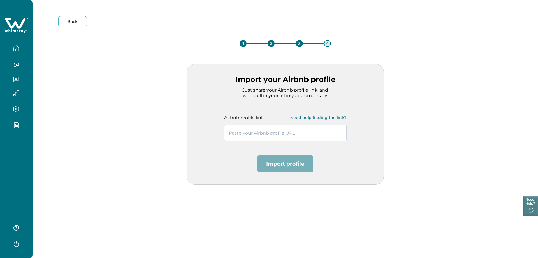
click at [292, 132] on input "text" at bounding box center [285, 133] width 122 height 17
paste input "https://www.airbnb.co.in/users/show/143812912"
type input "https://www.airbnb.co.in/users/show/143812912"
click at [294, 163] on button "Import profile" at bounding box center [285, 164] width 56 height 17
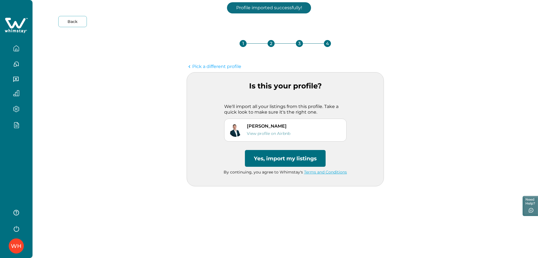
click at [288, 157] on button "Yes, import my listings" at bounding box center [285, 158] width 81 height 17
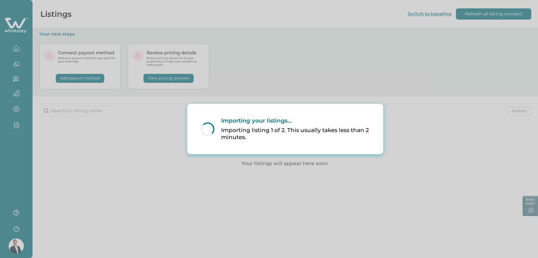
click at [418, 95] on div "Loading... Importing your listings... Importing listing 1 of 2. This usually ta…" at bounding box center [269, 129] width 538 height 258
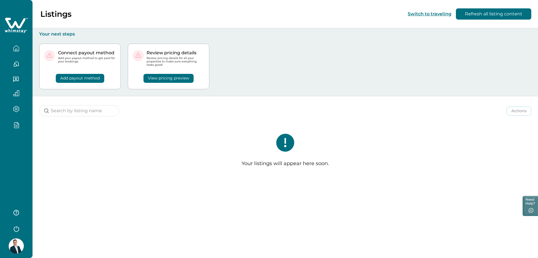
click at [472, 16] on button "Refresh all listing content" at bounding box center [493, 13] width 75 height 11
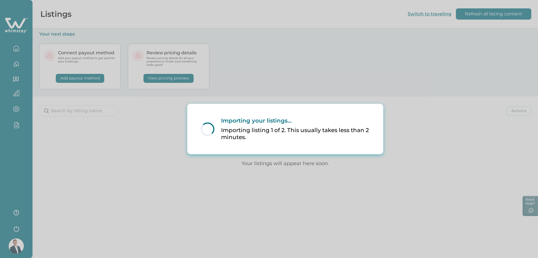
drag, startPoint x: 422, startPoint y: 125, endPoint x: 417, endPoint y: 128, distance: 5.7
click at [417, 128] on div "Loading... Importing your listings... Importing listing 1 of 2. This usually ta…" at bounding box center [269, 129] width 538 height 258
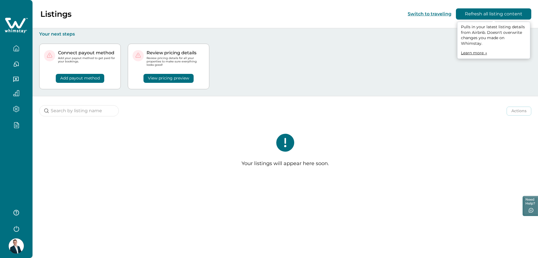
click at [477, 11] on button "Refresh all listing content" at bounding box center [493, 13] width 75 height 11
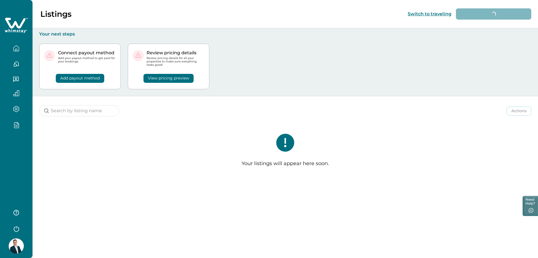
drag, startPoint x: 420, startPoint y: 99, endPoint x: 395, endPoint y: 96, distance: 25.2
click at [395, 96] on div "Connect payout method Add your payout method to get paid for your bookings. Add…" at bounding box center [285, 66] width 492 height 59
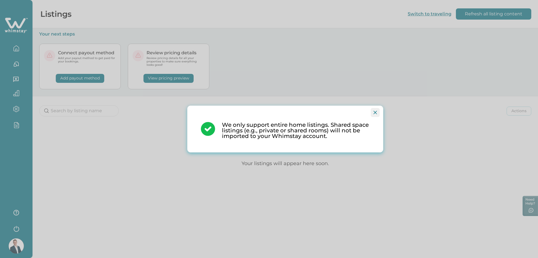
click at [376, 114] on icon "Close" at bounding box center [375, 112] width 3 height 3
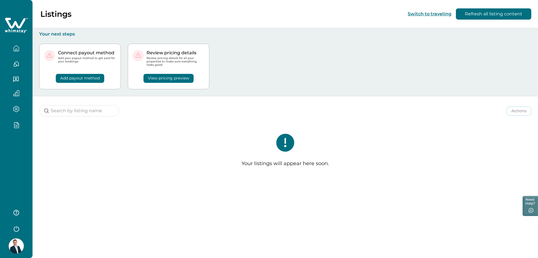
click at [494, 15] on button "Refresh all listing content" at bounding box center [493, 13] width 75 height 11
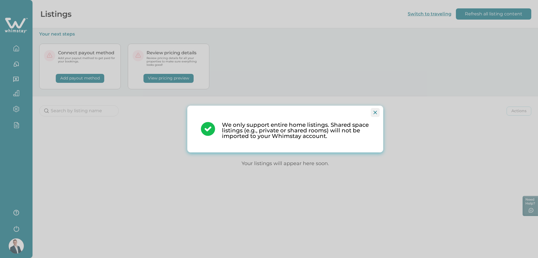
click at [378, 108] on button "Close" at bounding box center [375, 112] width 9 height 9
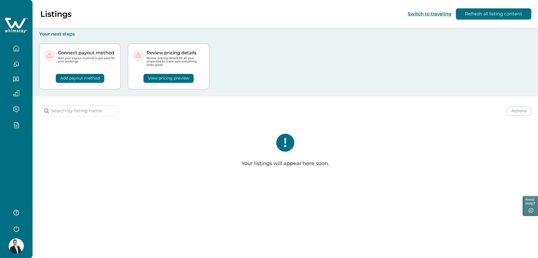
click at [17, 242] on img at bounding box center [16, 246] width 15 height 15
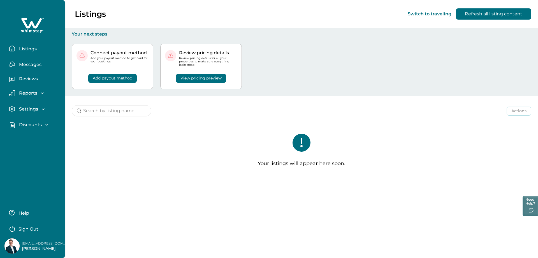
click at [43, 245] on p "[EMAIL_ADDRESS][DOMAIN_NAME]" at bounding box center [44, 244] width 45 height 6
click at [43, 245] on p "rbobackendlb1334@yopmail.com" at bounding box center [44, 244] width 45 height 6
copy p "rbobackendlb1334@yopmail.com"
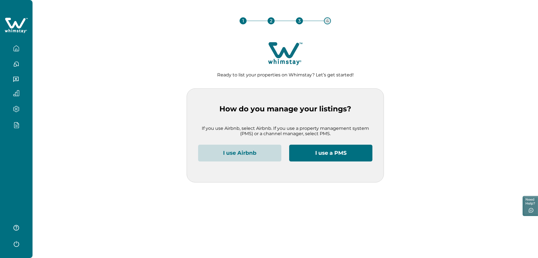
click at [225, 151] on button "I use Airbnb" at bounding box center [239, 153] width 83 height 17
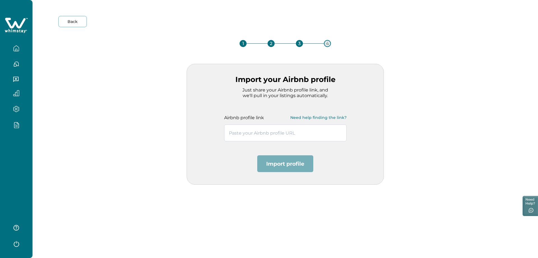
click at [231, 126] on input "text" at bounding box center [285, 133] width 122 height 17
paste input "https://www.airbnb.co.in/users/show/58181794"
type input "https://www.airbnb.co.in/users/show/58181794"
click at [288, 163] on button "Import profile" at bounding box center [285, 164] width 56 height 17
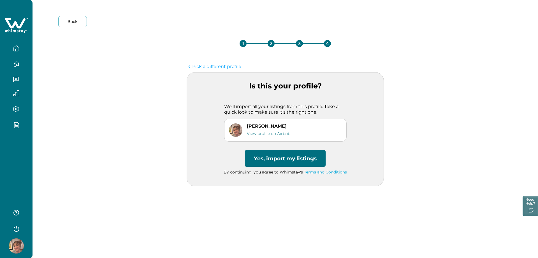
click at [283, 162] on button "Yes, import my listings" at bounding box center [285, 158] width 81 height 17
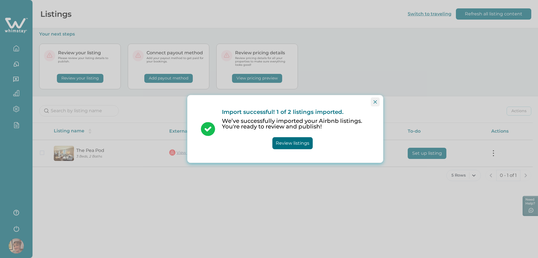
click at [377, 100] on icon "Close" at bounding box center [375, 101] width 3 height 3
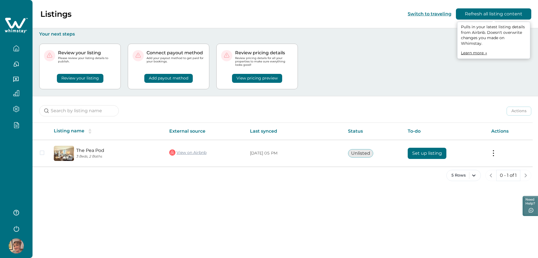
click at [508, 17] on button "Refresh all listing content" at bounding box center [493, 13] width 75 height 11
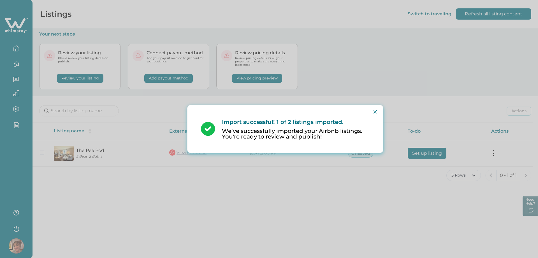
click at [311, 84] on div "Import successful! 1 of 2 listings imported. We’ve successfully imported your A…" at bounding box center [269, 129] width 538 height 258
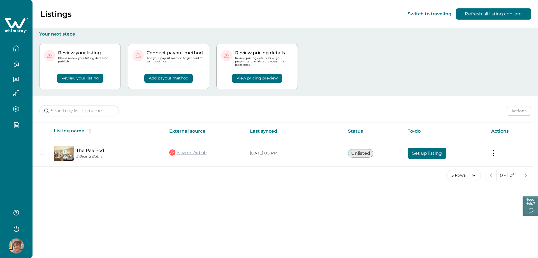
click at [82, 79] on button "Review your listing" at bounding box center [80, 78] width 47 height 9
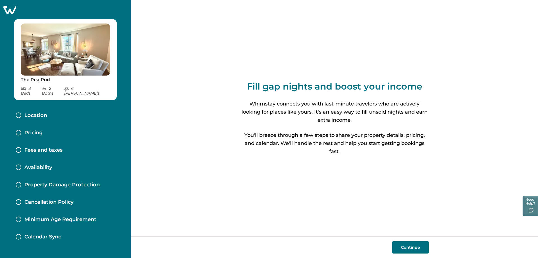
click at [54, 109] on div "Location" at bounding box center [65, 115] width 108 height 17
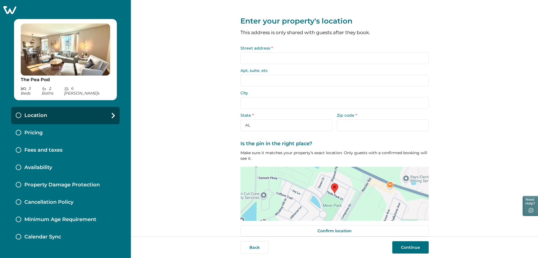
click at [264, 57] on input "Street address *" at bounding box center [334, 58] width 188 height 12
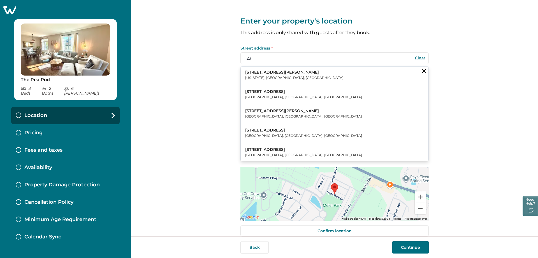
click at [268, 73] on p "123 William Street" at bounding box center [294, 73] width 98 height 6
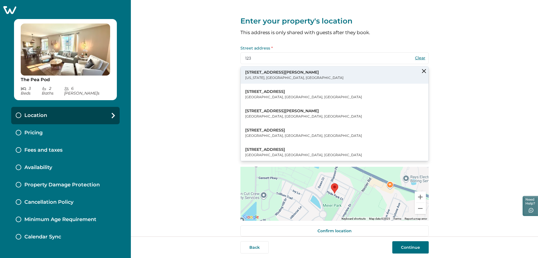
type input "123 William St"
type input "[US_STATE]"
select select "NY"
type input "10038"
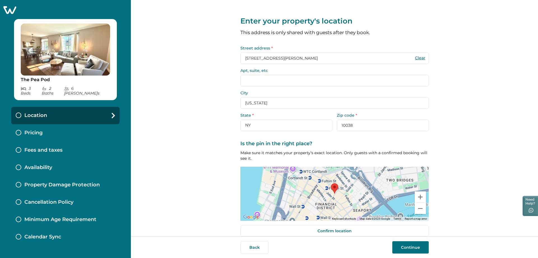
click at [257, 79] on input "Apt, suite, etc" at bounding box center [334, 81] width 188 height 12
click at [399, 249] on button "Continue" at bounding box center [410, 248] width 36 height 12
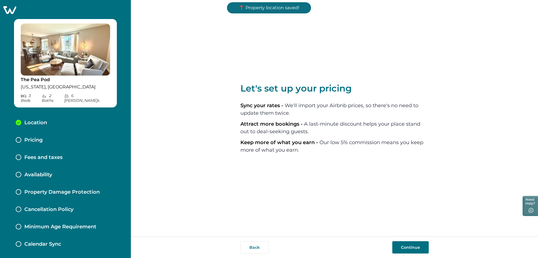
click at [52, 132] on div "Pricing" at bounding box center [65, 140] width 108 height 17
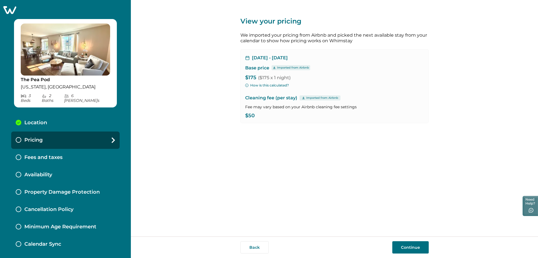
click at [407, 245] on button "Continue" at bounding box center [410, 248] width 36 height 12
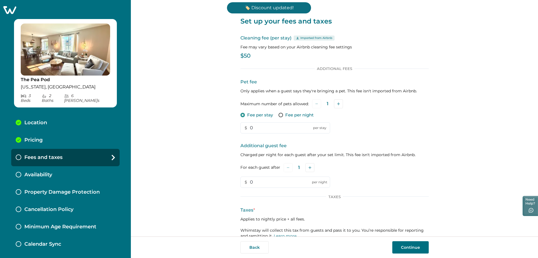
click at [415, 250] on button "Continue" at bounding box center [410, 248] width 36 height 12
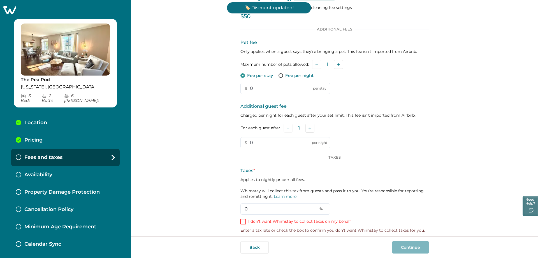
scroll to position [44, 0]
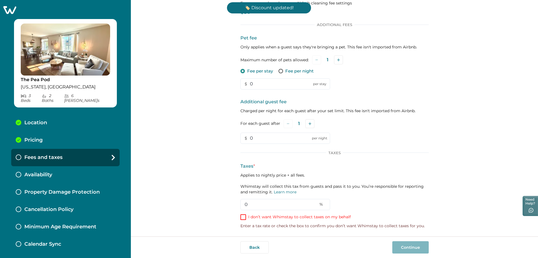
click at [266, 222] on div "Additional Fees Pet fee Only applies when a guest says they're bringing a pet. …" at bounding box center [334, 125] width 188 height 207
click at [267, 219] on p "I don’t want Whimstay to collect taxes on my behalf" at bounding box center [299, 218] width 103 height 6
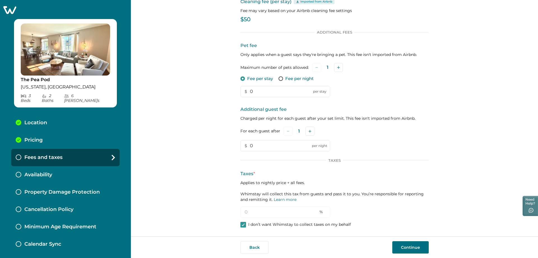
click at [414, 245] on button "Continue" at bounding box center [410, 248] width 36 height 12
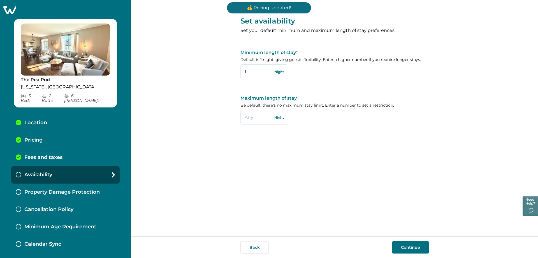
click at [412, 246] on button "Continue" at bounding box center [410, 248] width 36 height 12
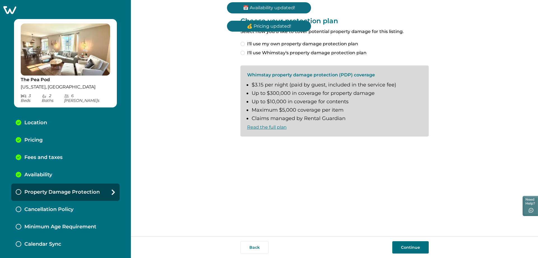
click at [412, 246] on button "Continue" at bounding box center [410, 248] width 36 height 12
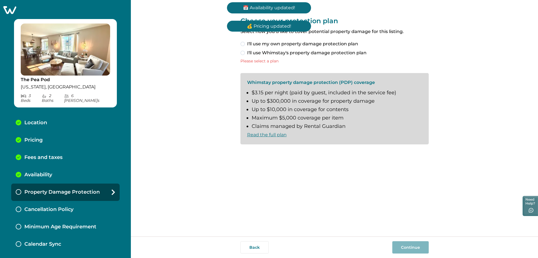
click at [276, 45] on span "I'll use my own property damage protection plan" at bounding box center [302, 44] width 111 height 7
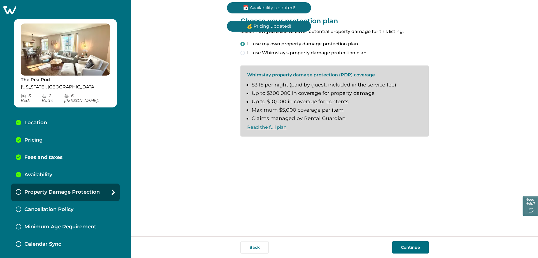
click at [400, 242] on button "Continue" at bounding box center [410, 248] width 36 height 12
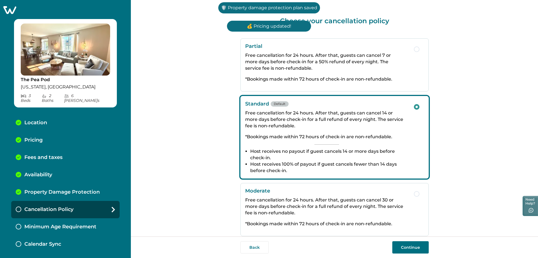
click at [408, 249] on button "Continue" at bounding box center [410, 248] width 36 height 12
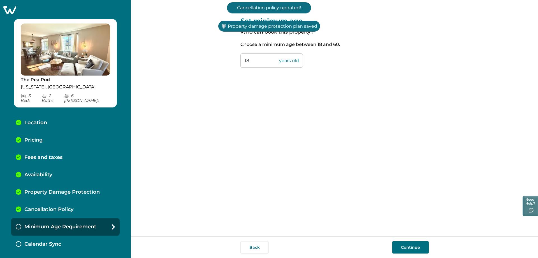
click at [409, 246] on button "Continue" at bounding box center [410, 248] width 36 height 12
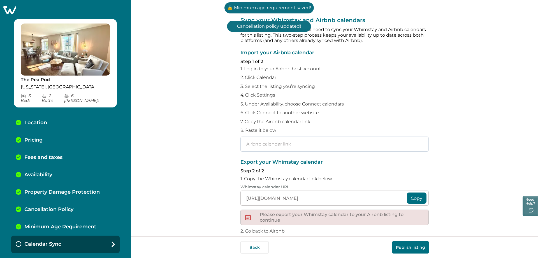
click at [328, 148] on input "text" at bounding box center [334, 144] width 188 height 15
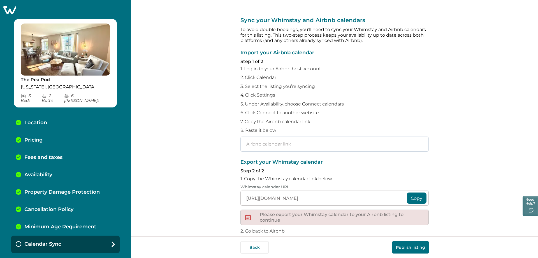
paste input "https://www.airbnb.com/calendar/ical/1092019421665008674.ics?s=3e1deff4efe94ced…"
type input "https://www.airbnb.com/calendar/ical/1092019421665008674.ics?s=3e1deff4efe94ced…"
click at [410, 251] on button "Publish listing" at bounding box center [410, 248] width 36 height 12
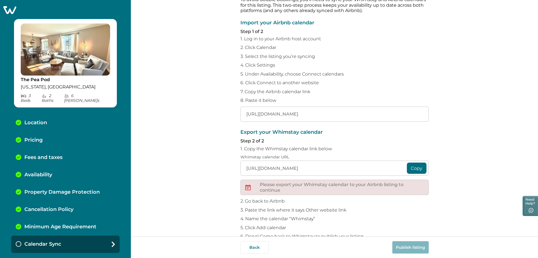
scroll to position [9, 0]
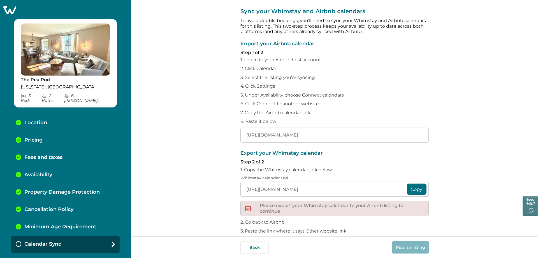
click at [57, 169] on div "Availability" at bounding box center [65, 174] width 108 height 17
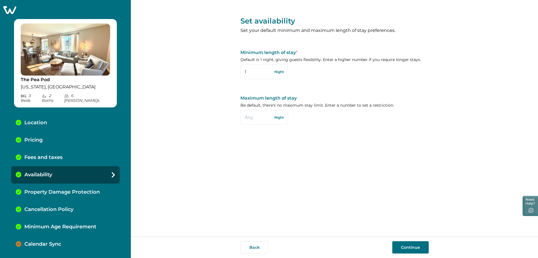
click at [63, 189] on p "Property Damage Protection" at bounding box center [61, 192] width 75 height 6
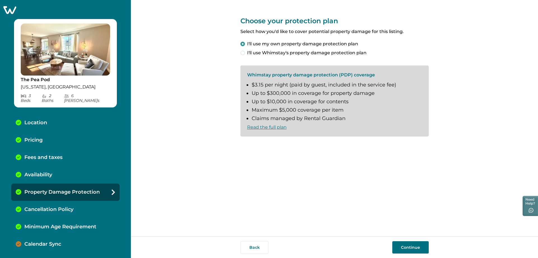
click at [70, 207] on p "Cancellation Policy" at bounding box center [48, 210] width 49 height 6
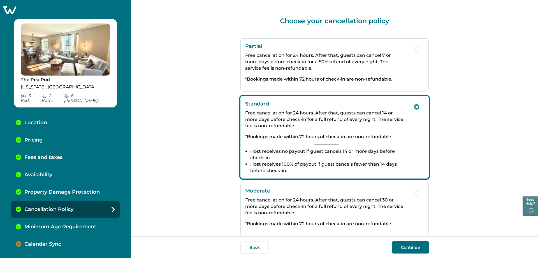
click at [72, 224] on p "Minimum Age Requirement" at bounding box center [60, 227] width 72 height 6
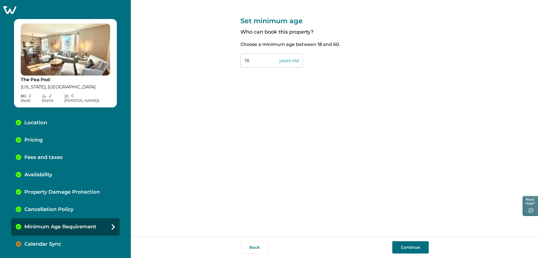
click at [66, 156] on div "Fees and taxes" at bounding box center [65, 157] width 108 height 17
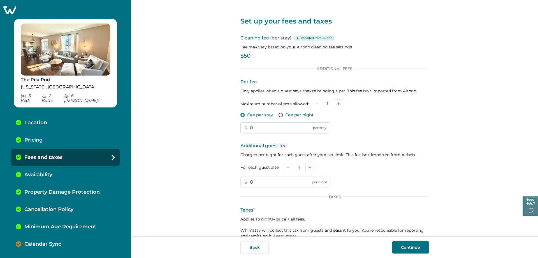
click at [266, 127] on input "0" at bounding box center [285, 127] width 90 height 11
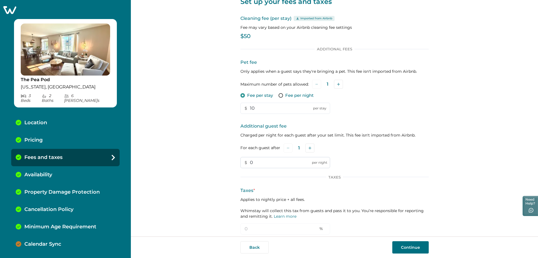
scroll to position [36, 0]
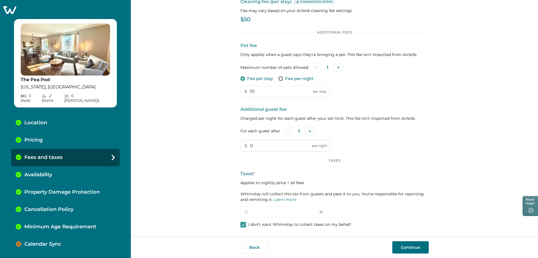
type input "10"
click at [260, 150] on input "0" at bounding box center [285, 145] width 90 height 11
type input "10"
click at [413, 245] on button "Continue" at bounding box center [410, 248] width 36 height 12
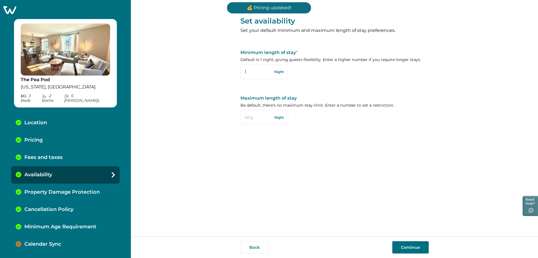
click at [54, 229] on div "Minimum Age Requirement" at bounding box center [65, 227] width 108 height 17
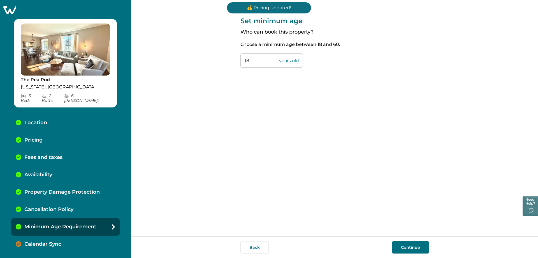
click at [51, 242] on p "Calendar Sync" at bounding box center [42, 245] width 37 height 6
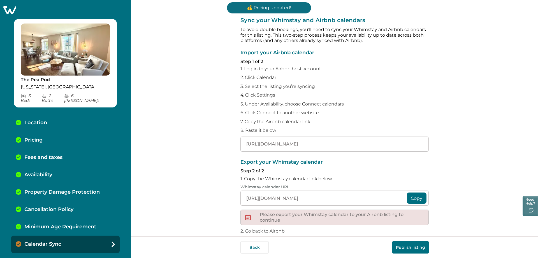
click at [415, 244] on button "Publish listing" at bounding box center [410, 248] width 36 height 12
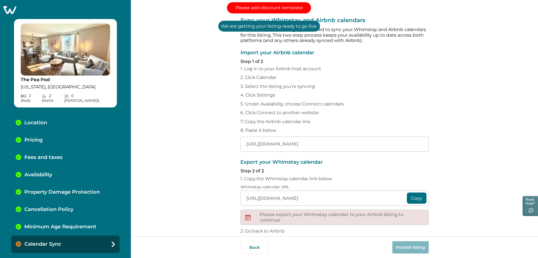
click at [12, 9] on icon at bounding box center [9, 10] width 13 height 8
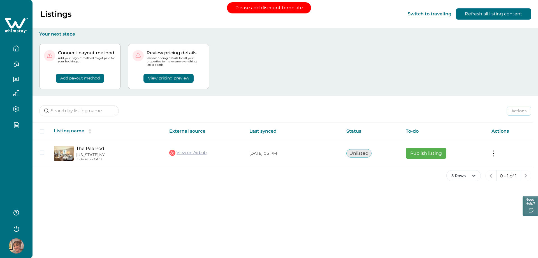
click at [17, 124] on icon "button" at bounding box center [18, 123] width 2 height 2
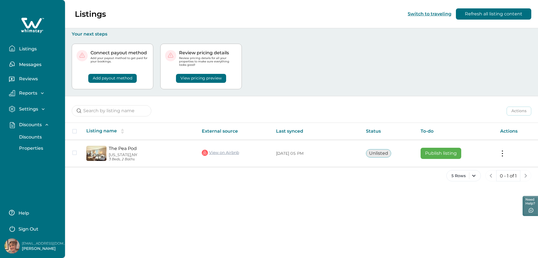
click at [29, 137] on p "Discounts" at bounding box center [29, 138] width 24 height 6
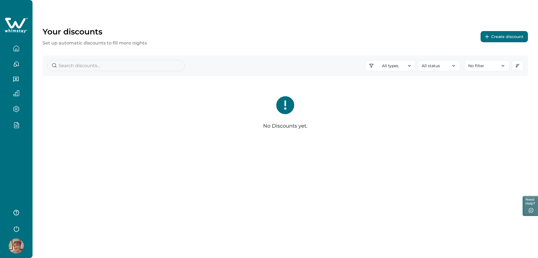
click at [503, 40] on button "Create discount" at bounding box center [504, 36] width 47 height 11
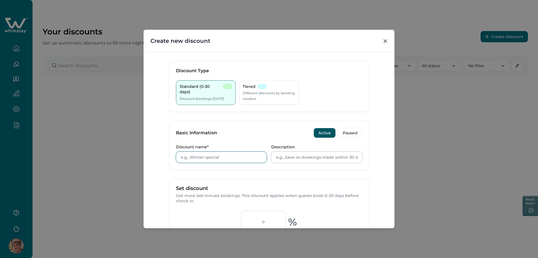
click at [206, 159] on input "Discount name*" at bounding box center [221, 157] width 91 height 11
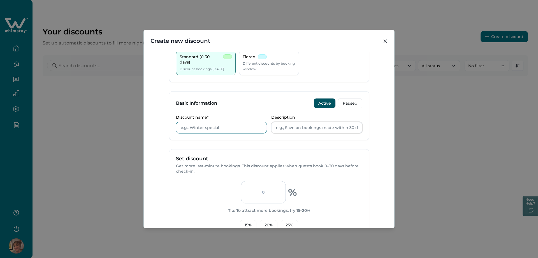
scroll to position [26, 0]
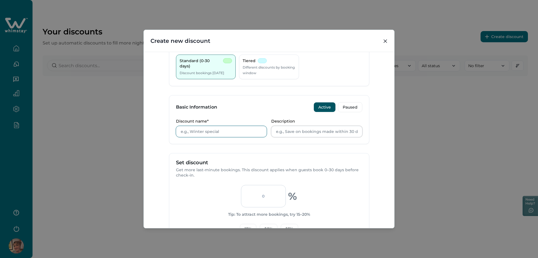
click at [202, 130] on input "Discount name*" at bounding box center [221, 131] width 91 height 11
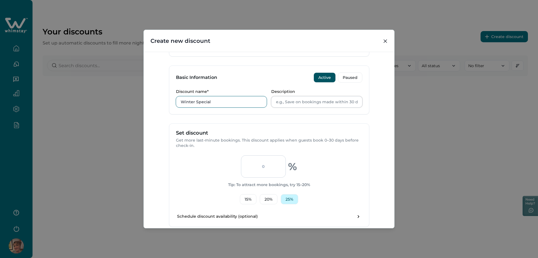
scroll to position [96, 0]
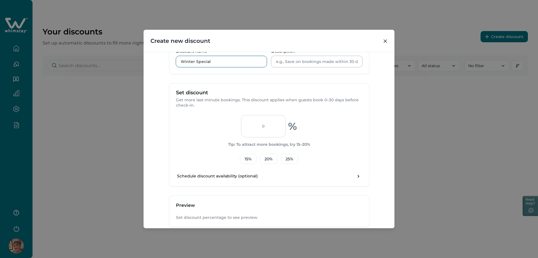
type input "Winter Special"
click at [251, 123] on input "number" at bounding box center [263, 126] width 45 height 22
click at [247, 160] on button "15 %" at bounding box center [248, 159] width 17 height 10
type input "15"
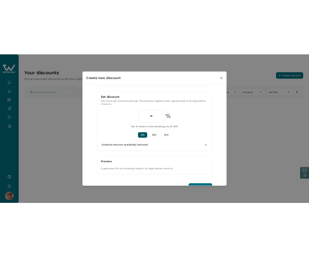
scroll to position [131, 0]
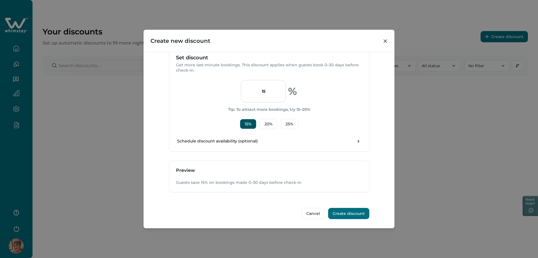
click at [351, 213] on button "Create discount" at bounding box center [348, 213] width 41 height 11
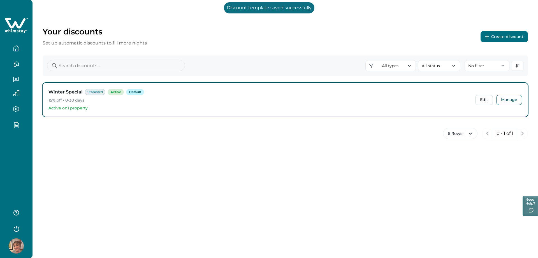
click at [16, 51] on icon "button" at bounding box center [16, 48] width 5 height 5
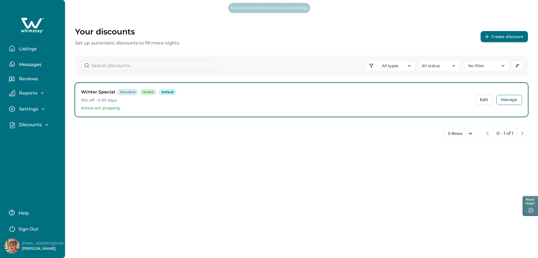
click at [33, 46] on button "Listings" at bounding box center [35, 48] width 52 height 11
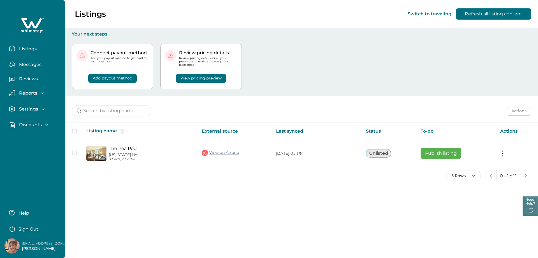
click at [177, 33] on p "Your next steps" at bounding box center [302, 34] width 460 height 6
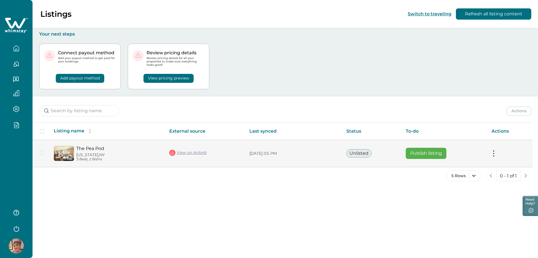
click at [439, 155] on button "Publish listing" at bounding box center [426, 153] width 41 height 11
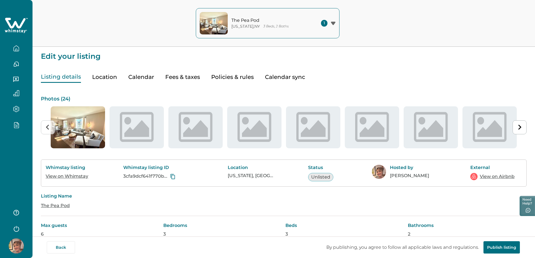
click at [15, 52] on button "button" at bounding box center [16, 48] width 24 height 11
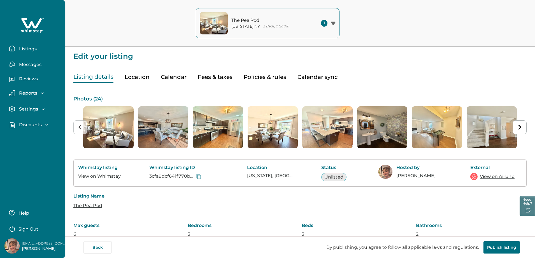
click at [41, 46] on button "Listings" at bounding box center [35, 48] width 52 height 11
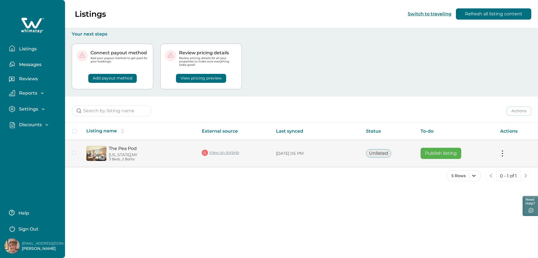
click at [448, 155] on button "Publish listing" at bounding box center [441, 153] width 41 height 11
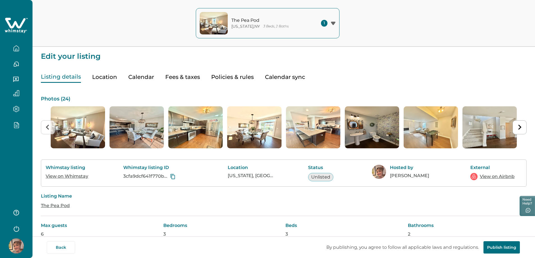
click at [279, 75] on button "Calendar sync" at bounding box center [285, 76] width 40 height 11
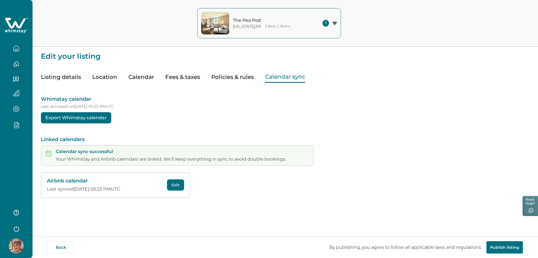
click at [497, 241] on div "Back By publishing, you agree to follow all applicable laws and regulations. Pu…" at bounding box center [269, 248] width 538 height 22
click at [503, 247] on button "Publish listing" at bounding box center [505, 248] width 36 height 12
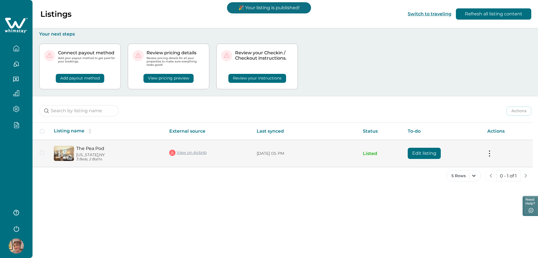
click at [486, 154] on td "Actions View listing on Whimstay Unlist listing View listing details" at bounding box center [508, 153] width 50 height 27
click at [493, 154] on td "Actions View listing on Whimstay Unlist listing View listing details" at bounding box center [508, 153] width 50 height 27
click at [490, 154] on button at bounding box center [489, 154] width 4 height 6
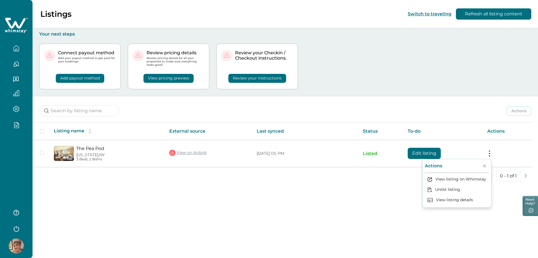
click at [428, 96] on div "Connect payout method Add your payout method to get paid for your bookings. Add…" at bounding box center [285, 66] width 492 height 59
drag, startPoint x: 428, startPoint y: 96, endPoint x: 346, endPoint y: 70, distance: 86.8
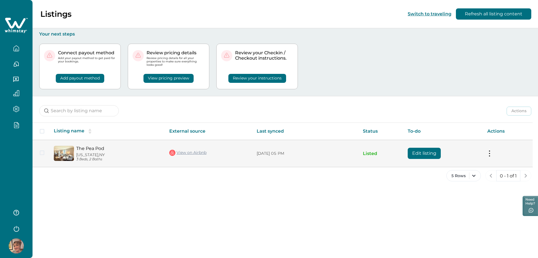
click at [302, 153] on button "Edit listing" at bounding box center [424, 153] width 33 height 11
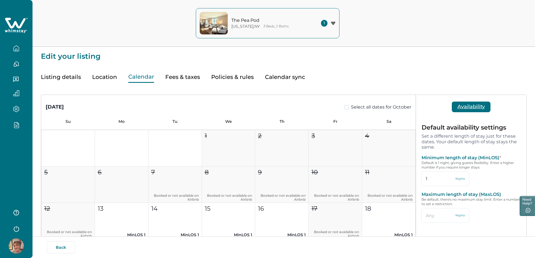
click at [151, 81] on button "Calendar" at bounding box center [141, 76] width 26 height 11
click at [177, 74] on button "Fees & taxes" at bounding box center [182, 76] width 35 height 11
type input "10"
type input "0"
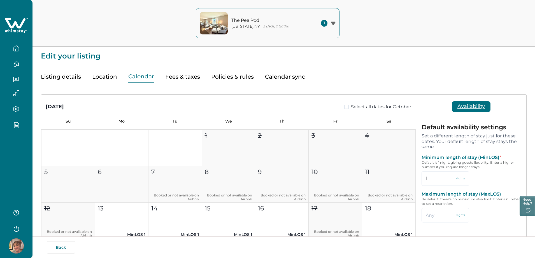
type input "10"
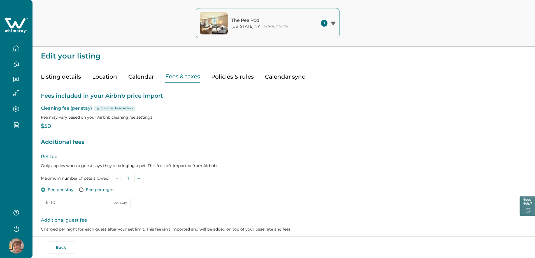
click at [138, 83] on div "Fees included in your Airbnb price import Cleaning fee (per stay) Imported from…" at bounding box center [284, 215] width 486 height 265
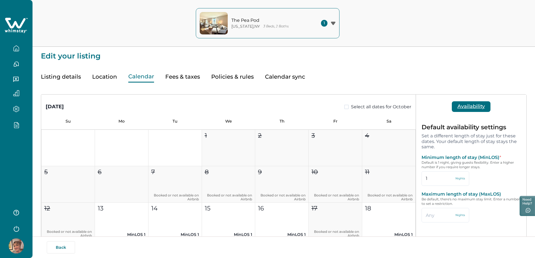
click at [139, 77] on button "Calendar" at bounding box center [141, 76] width 26 height 11
click at [15, 228] on icon "button" at bounding box center [16, 229] width 5 height 6
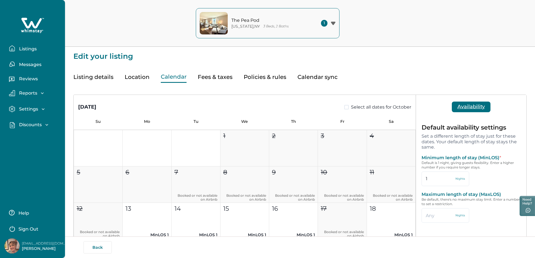
click at [302, 78] on button "Calendar sync" at bounding box center [318, 76] width 40 height 11
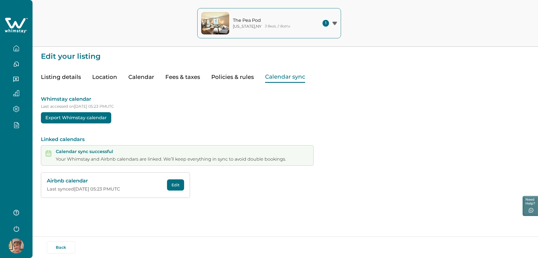
click at [302, 68] on div "Listing details Location Calendar Fees & taxes Policies & rules Calendar sync" at bounding box center [285, 71] width 489 height 23
click at [16, 231] on icon "button" at bounding box center [16, 228] width 8 height 8
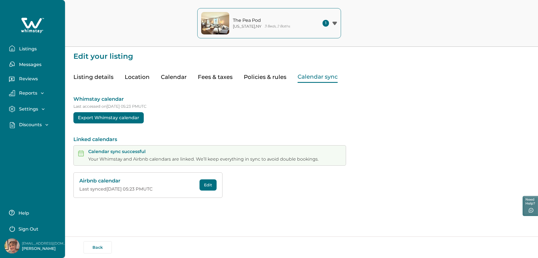
click at [38, 242] on p "[EMAIL_ADDRESS][DOMAIN_NAME]" at bounding box center [44, 244] width 45 height 6
copy p "[EMAIL_ADDRESS][DOMAIN_NAME]"
click at [31, 229] on p "Sign Out" at bounding box center [28, 230] width 20 height 6
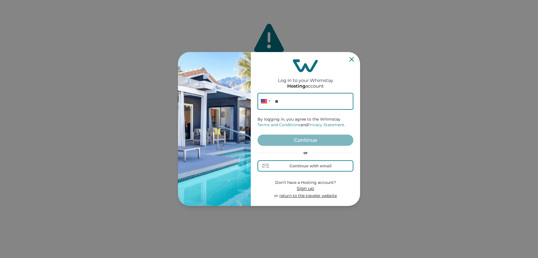
click at [299, 105] on input "**" at bounding box center [306, 101] width 96 height 17
click at [295, 164] on div "Continue with email" at bounding box center [311, 166] width 42 height 4
click at [298, 106] on input at bounding box center [306, 101] width 96 height 17
paste input "[EMAIL_ADDRESS][DOMAIN_NAME]"
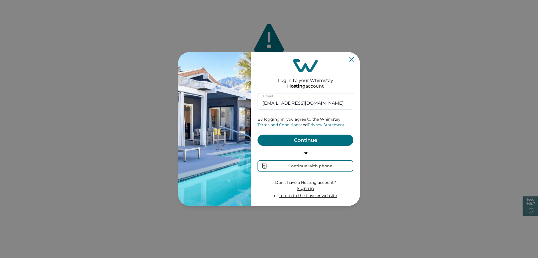
type input "[EMAIL_ADDRESS][DOMAIN_NAME]"
click at [303, 142] on button "Continue" at bounding box center [306, 140] width 96 height 11
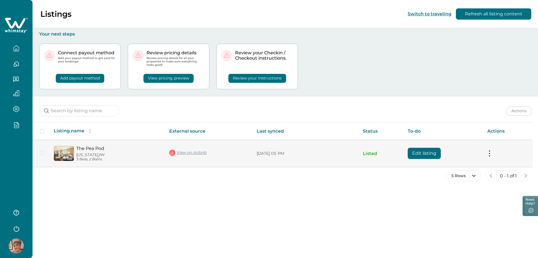
click at [431, 152] on button "Edit listing" at bounding box center [424, 153] width 33 height 11
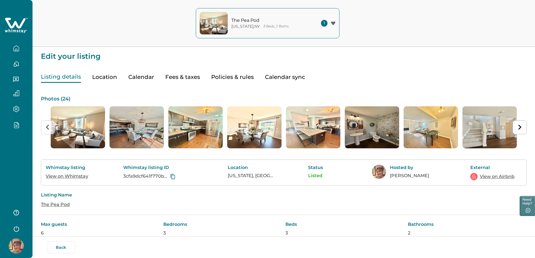
click at [145, 76] on button "Calendar" at bounding box center [141, 76] width 26 height 11
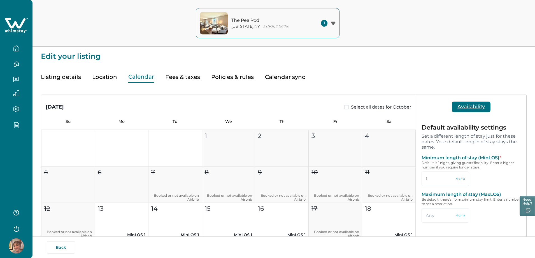
click at [284, 75] on button "Calendar sync" at bounding box center [285, 76] width 40 height 11
click at [140, 78] on button "Calendar" at bounding box center [141, 76] width 26 height 11
click at [435, 176] on input "1" at bounding box center [446, 179] width 48 height 15
drag, startPoint x: 180, startPoint y: 85, endPoint x: 177, endPoint y: 80, distance: 6.2
click at [177, 80] on div "Listing details Location Calendar Fees & taxes Policies & rules Calendar sync P…" at bounding box center [284, 194] width 486 height 268
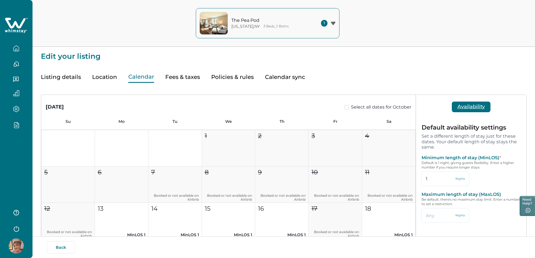
click at [177, 80] on button "Fees & taxes" at bounding box center [182, 76] width 35 height 11
type input "10"
type input "0"
type input "10"
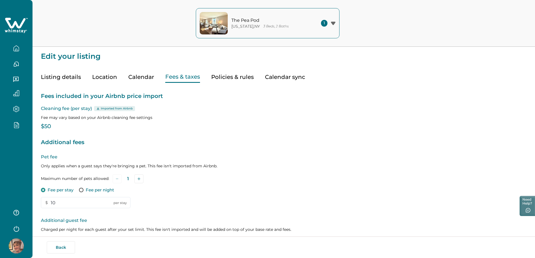
click at [209, 144] on p "Additional fees" at bounding box center [284, 142] width 486 height 9
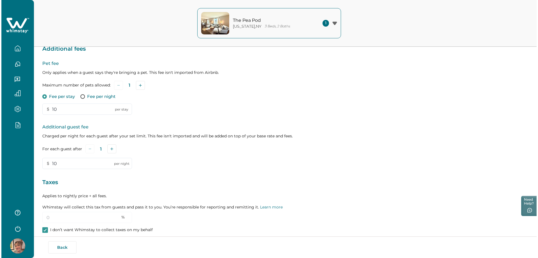
scroll to position [121, 0]
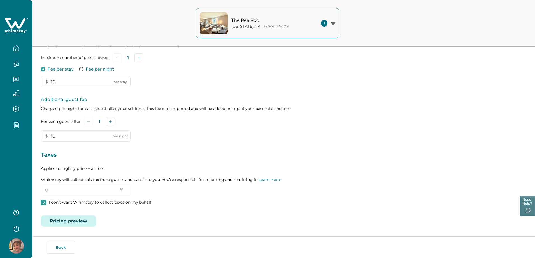
click at [70, 222] on button "Pricing preview" at bounding box center [68, 221] width 55 height 11
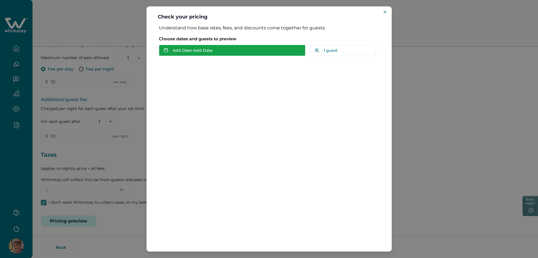
click at [167, 49] on rect "button" at bounding box center [165, 50] width 3 height 3
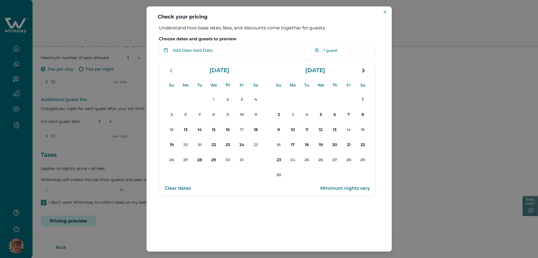
click at [192, 129] on button "13" at bounding box center [186, 130] width 14 height 14
click at [241, 131] on p "17" at bounding box center [241, 129] width 11 height 11
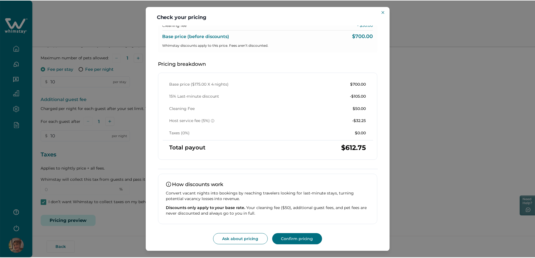
scroll to position [0, 0]
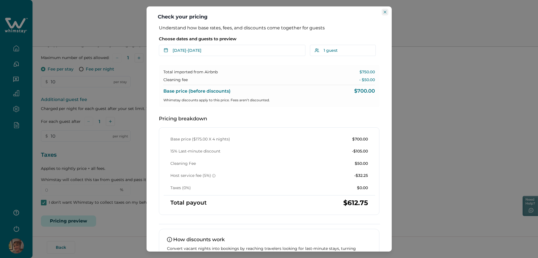
click at [387, 10] on button "Close" at bounding box center [385, 12] width 7 height 7
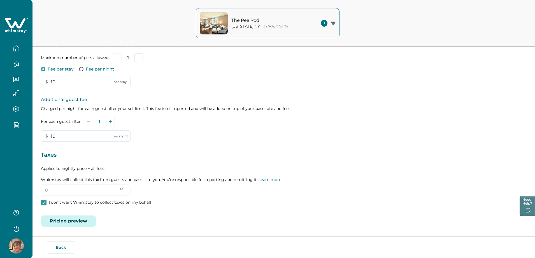
click at [319, 33] on button "The Pea Pod New York , NY 3 Beds, 2 Baths 1" at bounding box center [268, 23] width 144 height 30
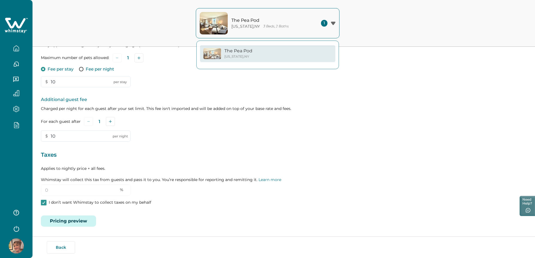
click at [383, 84] on div "Pet fee Only applies when a guest says they're bringing a pet. This fee isn't i…" at bounding box center [284, 60] width 486 height 55
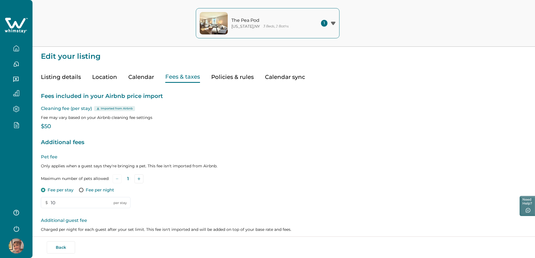
click at [155, 75] on div "Listing details Location Calendar Fees & taxes Policies & rules Calendar sync" at bounding box center [284, 71] width 486 height 23
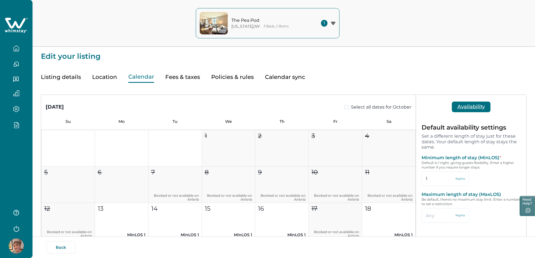
click at [145, 79] on button "Calendar" at bounding box center [141, 76] width 26 height 11
click at [189, 77] on button "Fees & taxes" at bounding box center [182, 76] width 35 height 11
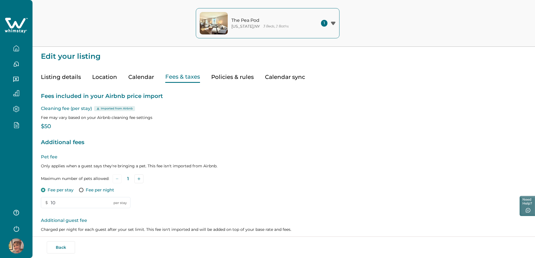
click at [114, 110] on p "Imported from Airbnb" at bounding box center [117, 109] width 32 height 4
click at [158, 113] on div "Fees included in your Airbnb price import Cleaning fee (per stay) Imported from…" at bounding box center [284, 215] width 486 height 265
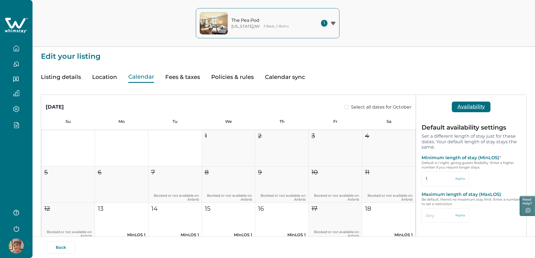
click at [143, 73] on button "Calendar" at bounding box center [141, 76] width 26 height 11
click at [171, 77] on button "Fees & taxes" at bounding box center [182, 76] width 35 height 11
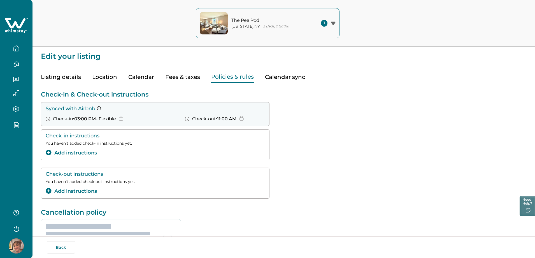
click at [215, 80] on button "Policies & rules" at bounding box center [232, 76] width 43 height 11
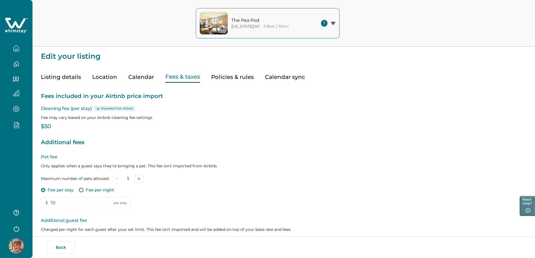
click at [179, 76] on button "Fees & taxes" at bounding box center [182, 76] width 35 height 11
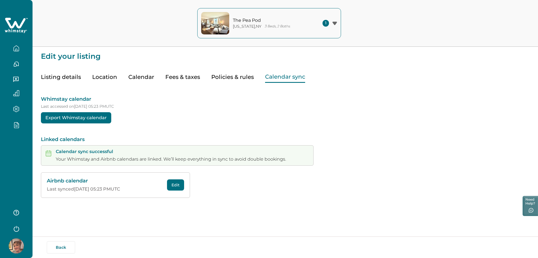
click at [282, 79] on button "Calendar sync" at bounding box center [285, 76] width 40 height 11
click at [168, 186] on button "Edit" at bounding box center [175, 185] width 17 height 11
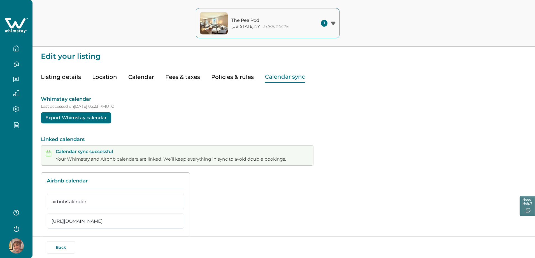
scroll to position [34, 0]
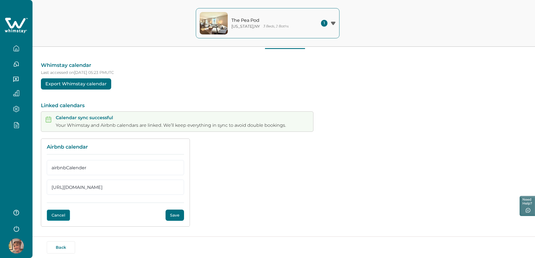
click at [62, 215] on button "Cancel" at bounding box center [58, 215] width 23 height 11
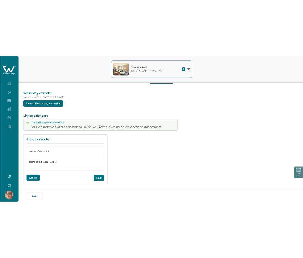
scroll to position [0, 0]
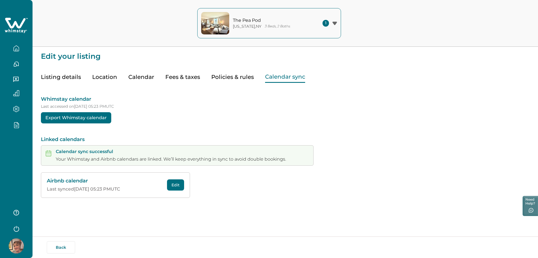
click at [178, 74] on button "Fees & taxes" at bounding box center [182, 76] width 35 height 11
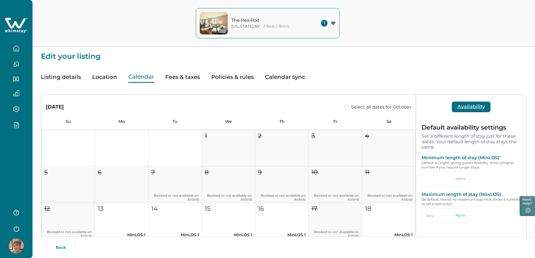
click at [133, 75] on button "Calendar" at bounding box center [141, 76] width 26 height 11
click at [103, 76] on button "Location" at bounding box center [104, 76] width 25 height 11
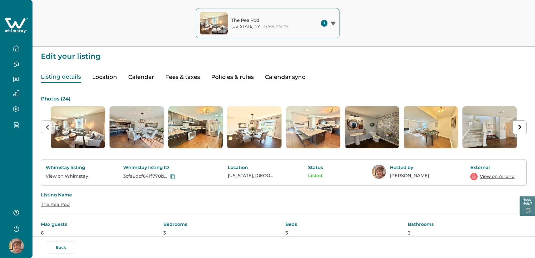
click at [70, 77] on button "Listing details" at bounding box center [61, 76] width 40 height 11
click at [124, 63] on div "Listing details Location Calendar Fees & taxes Policies & rules Calendar sync" at bounding box center [284, 71] width 486 height 23
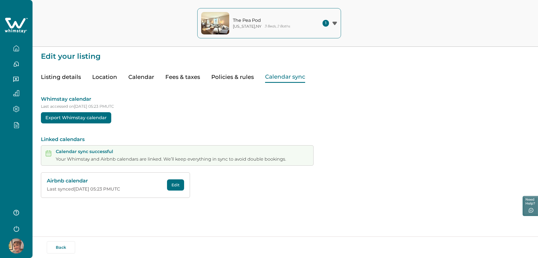
click at [289, 76] on button "Calendar sync" at bounding box center [285, 76] width 40 height 11
click at [252, 112] on div "Whimstay calendar Last accessed on 10/07/2025 at 05:23 PM UTC Export Whimstay c…" at bounding box center [285, 140] width 489 height 115
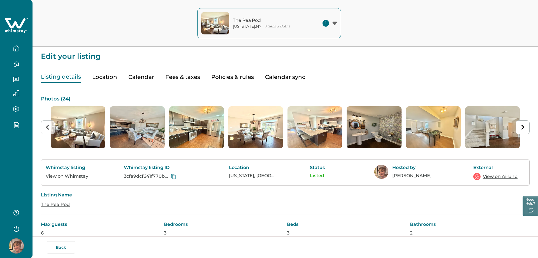
click at [66, 80] on button "Listing details" at bounding box center [61, 76] width 40 height 11
click at [20, 50] on button "button" at bounding box center [16, 48] width 24 height 11
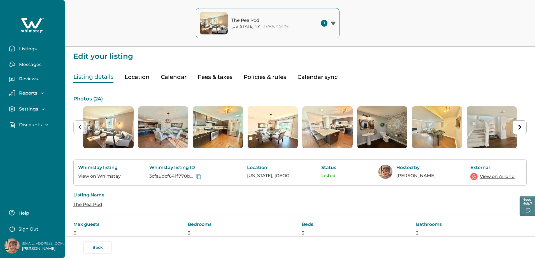
click at [25, 52] on button "Listings" at bounding box center [35, 48] width 52 height 11
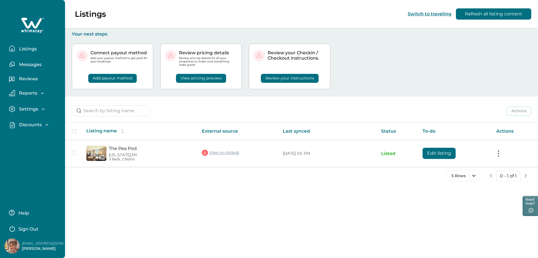
click at [361, 68] on div "Connect payout method Add your payout method to get paid for your bookings. Add…" at bounding box center [302, 66] width 460 height 59
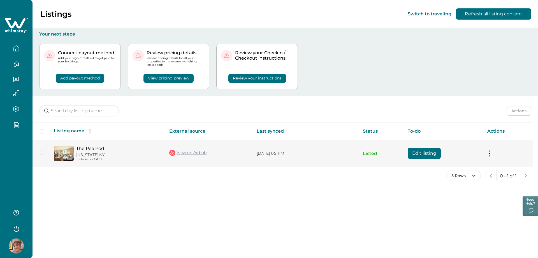
click at [302, 157] on button "Edit listing" at bounding box center [424, 153] width 33 height 11
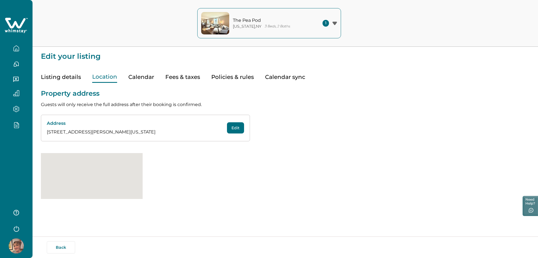
click at [109, 80] on button "Location" at bounding box center [104, 76] width 25 height 11
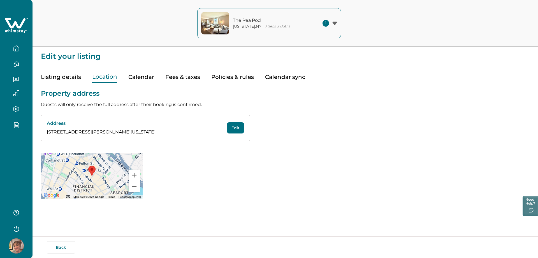
click at [138, 78] on button "Calendar" at bounding box center [141, 76] width 26 height 11
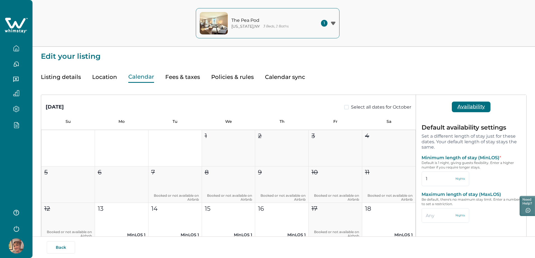
click at [189, 78] on button "Fees & taxes" at bounding box center [182, 76] width 35 height 11
type input "10"
type input "0"
type input "10"
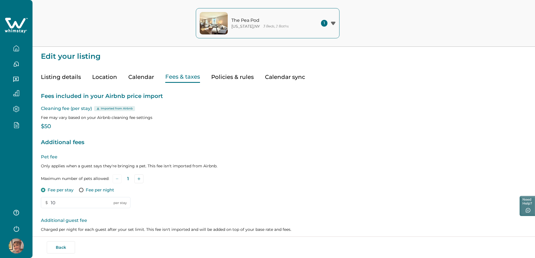
click at [228, 78] on button "Policies & rules" at bounding box center [232, 76] width 43 height 11
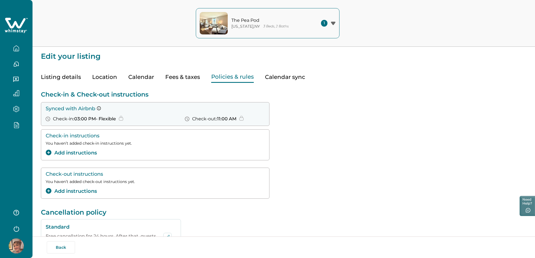
click at [178, 77] on button "Fees & taxes" at bounding box center [182, 76] width 35 height 11
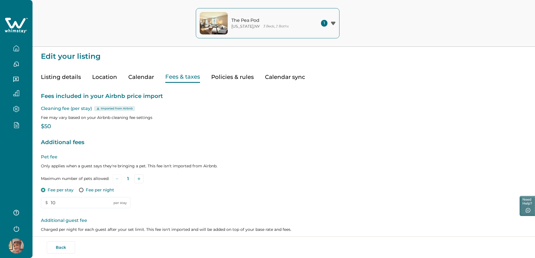
click at [102, 108] on p "Imported from Airbnb" at bounding box center [117, 109] width 32 height 4
click at [242, 79] on button "Policies & rules" at bounding box center [232, 76] width 43 height 11
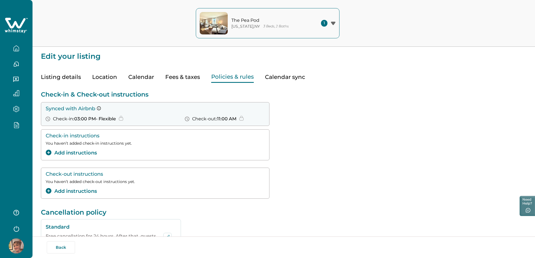
click at [302, 79] on button "Calendar sync" at bounding box center [285, 76] width 40 height 11
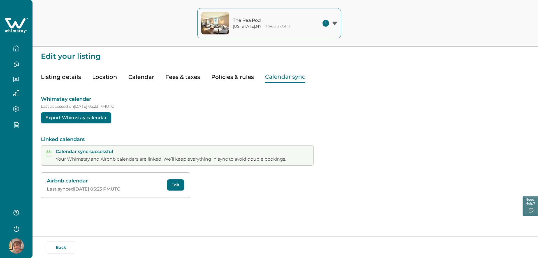
click at [154, 82] on div "Listing details Location Calendar Fees & taxes Policies & rules Calendar sync" at bounding box center [285, 71] width 489 height 23
click at [180, 82] on button "Fees & taxes" at bounding box center [182, 76] width 35 height 11
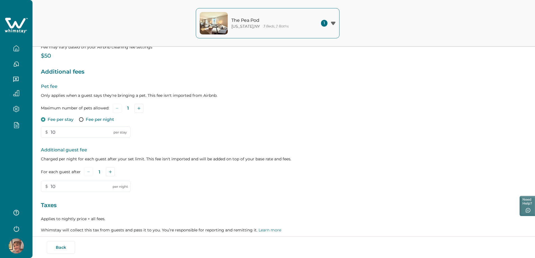
scroll to position [121, 0]
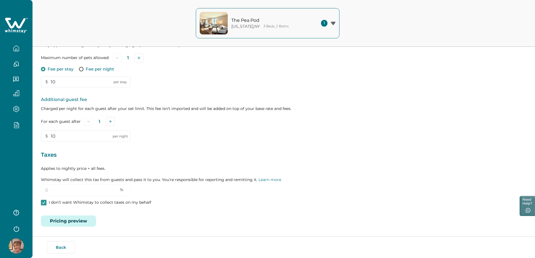
click at [78, 222] on button "Pricing preview" at bounding box center [68, 221] width 55 height 11
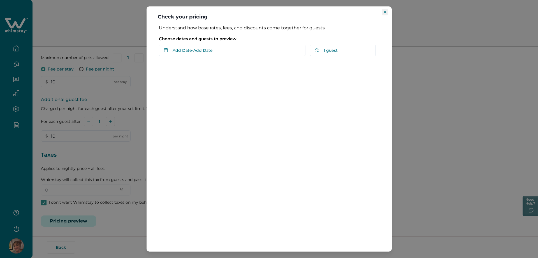
click at [302, 13] on icon "Close" at bounding box center [385, 12] width 3 height 3
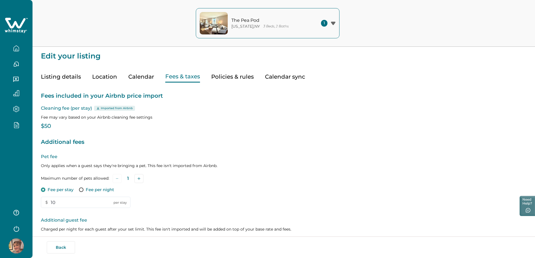
scroll to position [0, 0]
click at [82, 76] on div "Listing details Location Calendar Fees & taxes Policies & rules Calendar sync" at bounding box center [284, 71] width 486 height 23
click at [74, 77] on button "Listing details" at bounding box center [61, 76] width 40 height 11
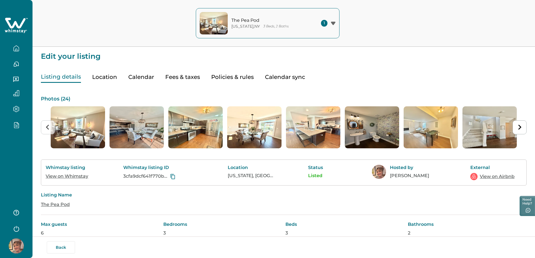
click at [133, 46] on div "The Pea Pod [US_STATE] , [GEOGRAPHIC_DATA] 3 Beds, 2 Baths 1 [GEOGRAPHIC_DATA][…" at bounding box center [267, 23] width 535 height 47
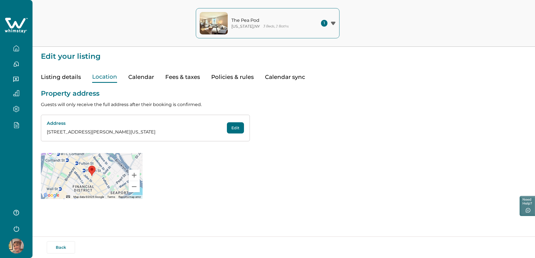
click at [105, 78] on button "Location" at bounding box center [104, 76] width 25 height 11
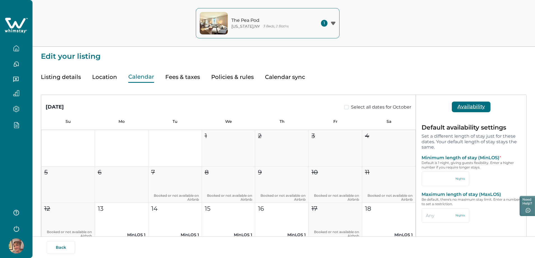
click at [129, 80] on button "Calendar" at bounding box center [141, 76] width 26 height 11
click at [302, 110] on button "Availability" at bounding box center [471, 107] width 39 height 11
click at [182, 78] on button "Fees & taxes" at bounding box center [182, 76] width 35 height 11
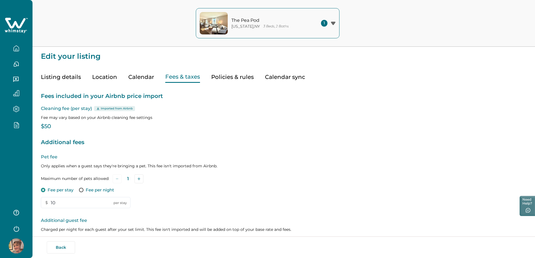
click at [240, 79] on button "Policies & rules" at bounding box center [232, 76] width 43 height 11
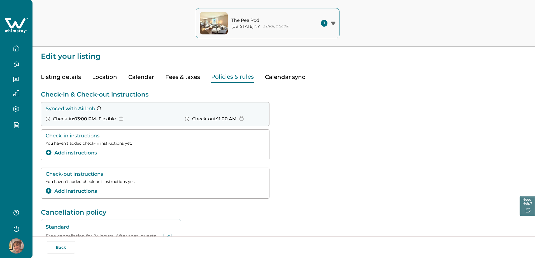
click at [17, 49] on icon "button" at bounding box center [16, 48] width 6 height 6
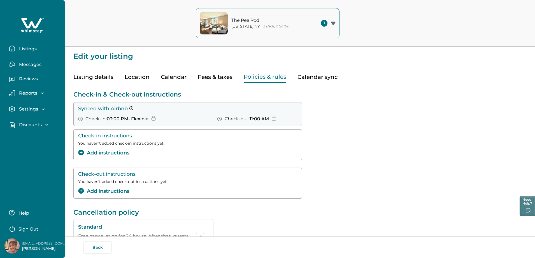
click at [17, 49] on button "Listings" at bounding box center [35, 48] width 52 height 11
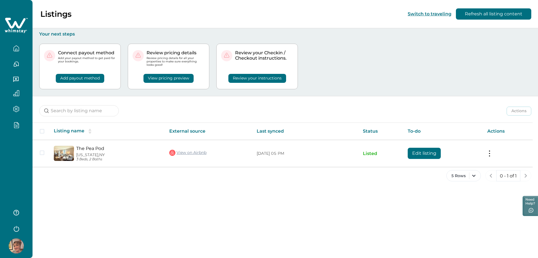
click at [131, 35] on p "Your next steps" at bounding box center [285, 34] width 492 height 6
click at [302, 13] on button "Refresh all listing content" at bounding box center [493, 13] width 75 height 11
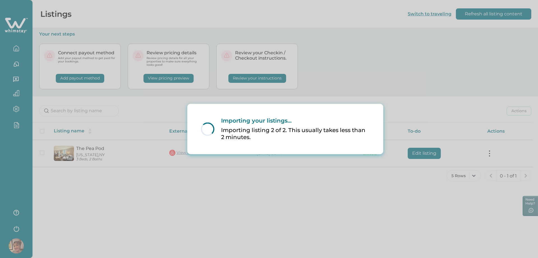
click at [274, 78] on div "Loading... Importing your listings... Importing listing 2 of 2. This usually ta…" at bounding box center [269, 129] width 538 height 258
